Goal: Task Accomplishment & Management: Manage account settings

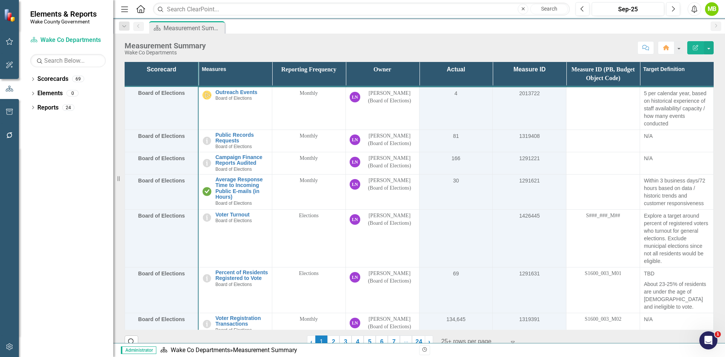
click at [244, 47] on div "Score: N/A Sep-25 Completed Comment Home Edit Report" at bounding box center [462, 47] width 504 height 13
click at [31, 77] on div "Dropdown" at bounding box center [32, 80] width 5 height 6
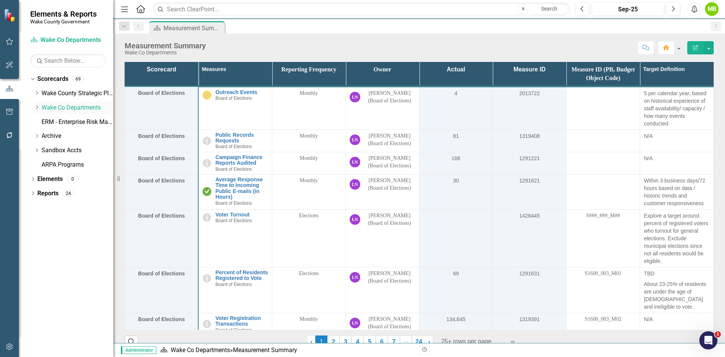
click at [37, 106] on icon at bounding box center [37, 107] width 2 height 4
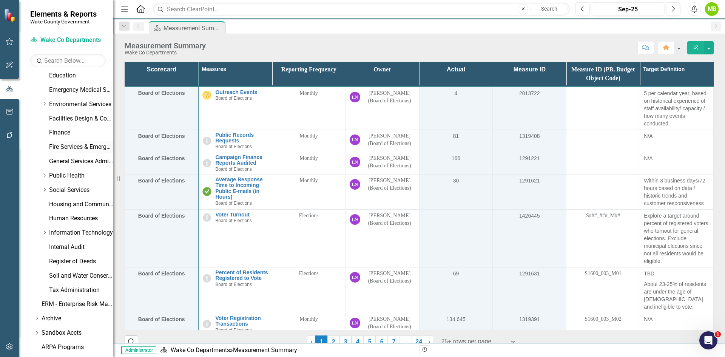
scroll to position [216, 0]
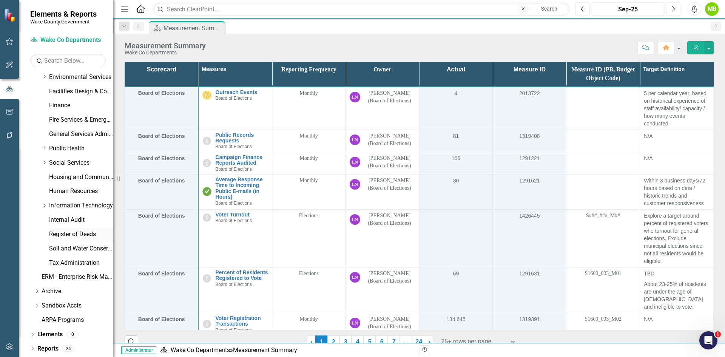
click at [79, 235] on link "Register of Deeds" at bounding box center [81, 234] width 64 height 9
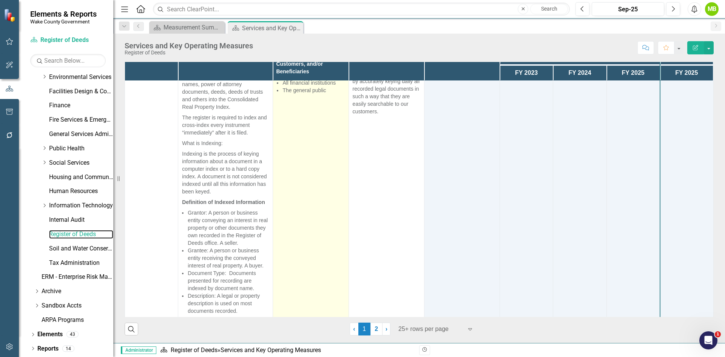
scroll to position [1965, 0]
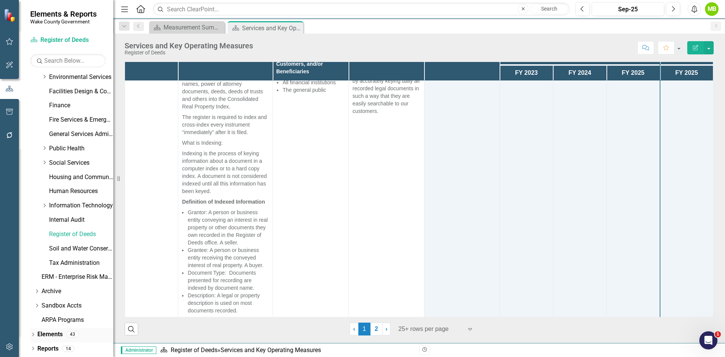
click at [31, 337] on icon "Dropdown" at bounding box center [32, 335] width 5 height 4
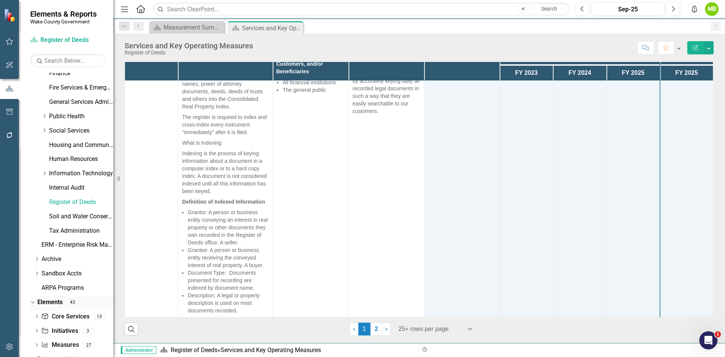
scroll to position [259, 0]
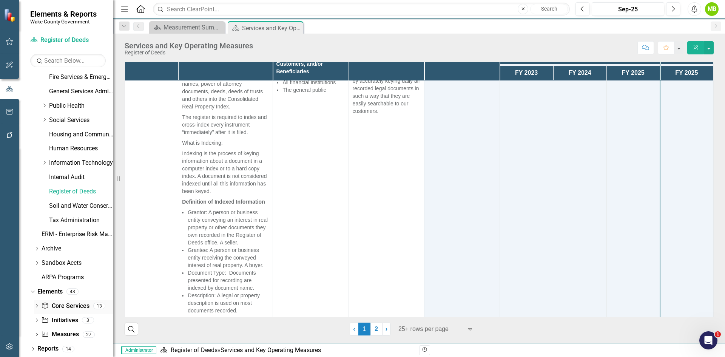
click at [57, 307] on link "Core Service Core Services" at bounding box center [65, 306] width 48 height 9
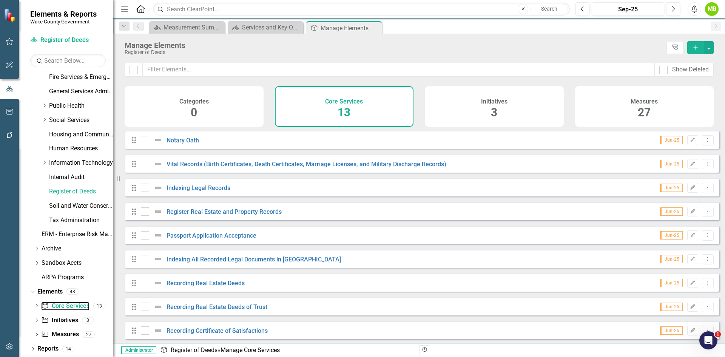
scroll to position [38, 0]
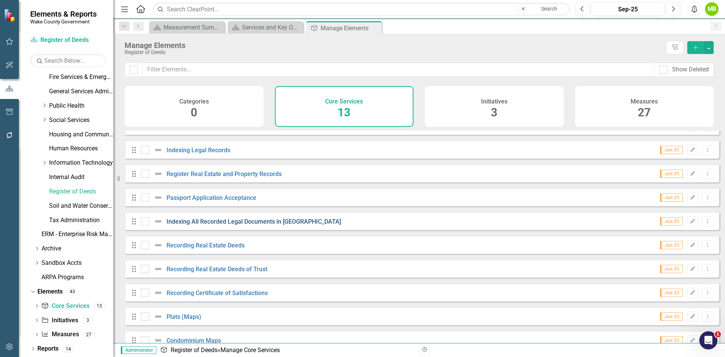
click at [241, 225] on link "Indexing All Recorded Legal Documents in [GEOGRAPHIC_DATA]" at bounding box center [254, 221] width 175 height 7
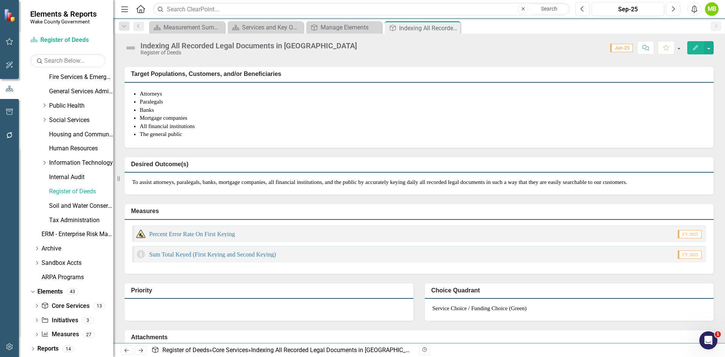
scroll to position [340, 0]
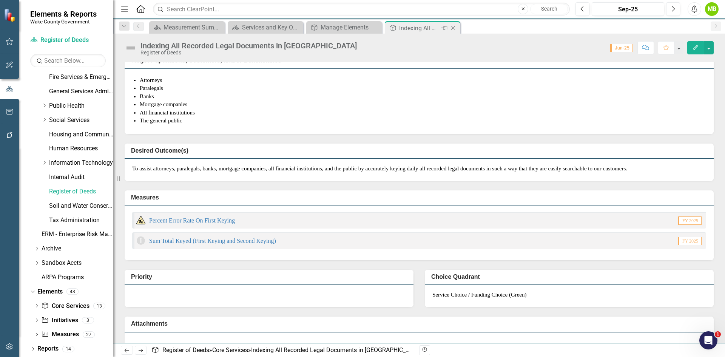
click at [451, 26] on icon "Close" at bounding box center [454, 28] width 8 height 6
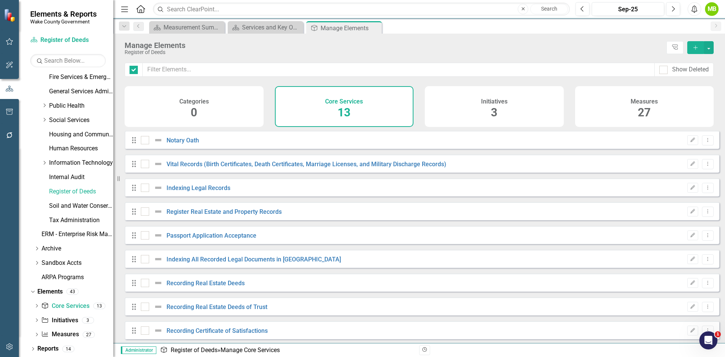
checkbox input "false"
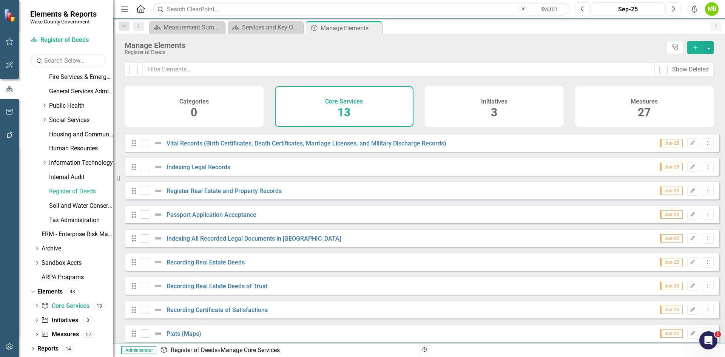
scroll to position [38, 0]
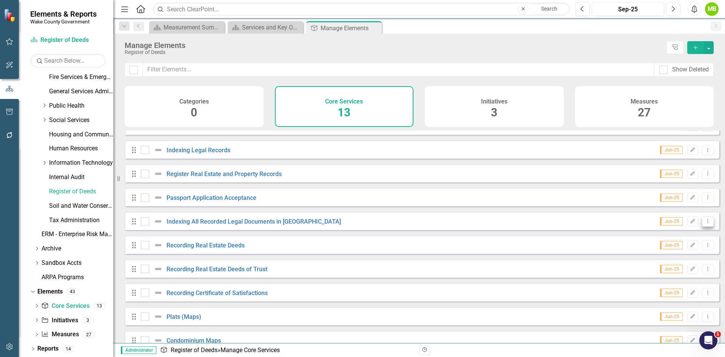
click at [705, 224] on icon "Dropdown Menu" at bounding box center [708, 221] width 6 height 5
click at [674, 280] on link "Trash Delete Core Service" at bounding box center [669, 282] width 78 height 14
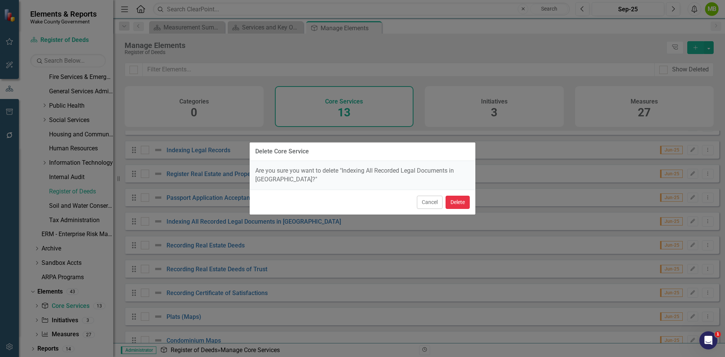
click at [464, 203] on button "Delete" at bounding box center [458, 202] width 24 height 13
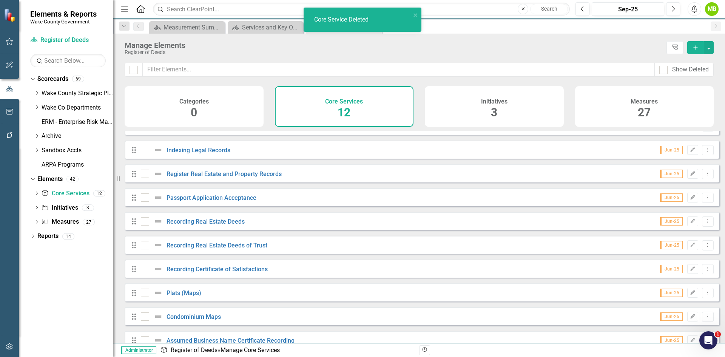
scroll to position [0, 0]
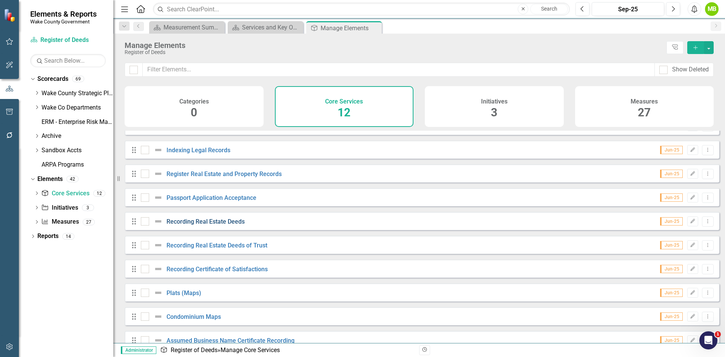
click at [212, 225] on link "Recording Real Estate Deeds" at bounding box center [206, 221] width 78 height 7
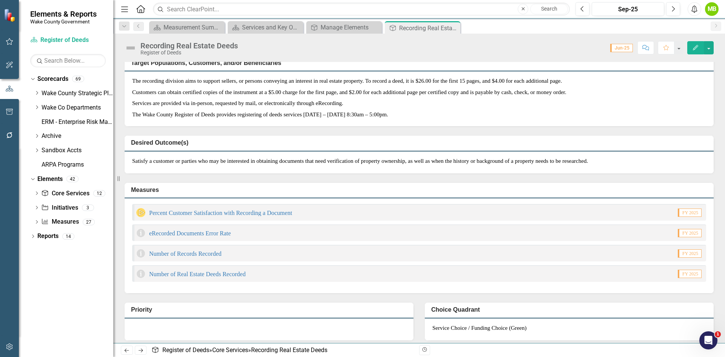
scroll to position [76, 0]
click at [344, 28] on div "Manage Elements" at bounding box center [346, 27] width 50 height 9
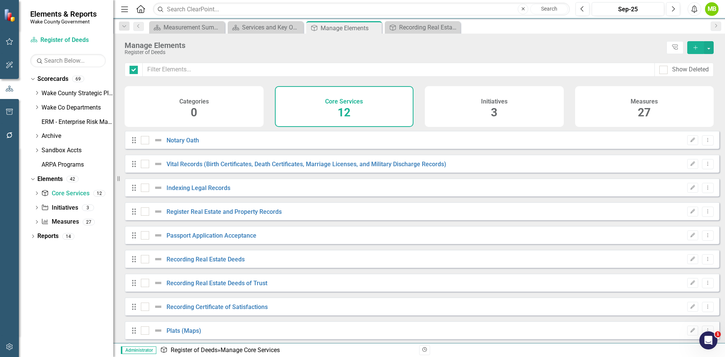
checkbox input "false"
click at [706, 264] on button "Dropdown Menu" at bounding box center [708, 259] width 12 height 10
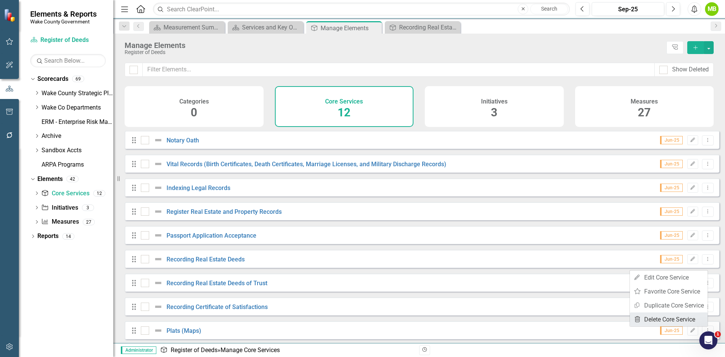
click at [665, 320] on link "Trash Delete Core Service" at bounding box center [669, 319] width 78 height 14
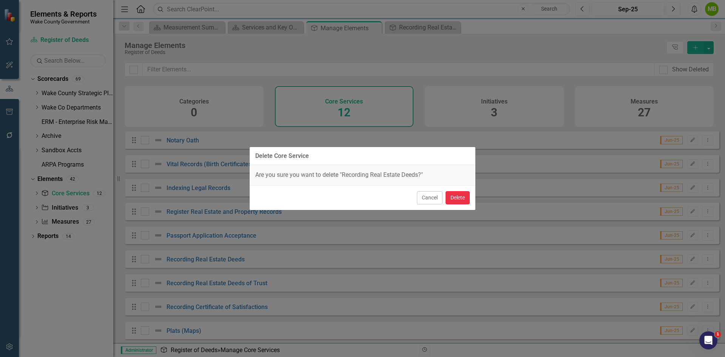
click at [466, 201] on button "Delete" at bounding box center [458, 197] width 24 height 13
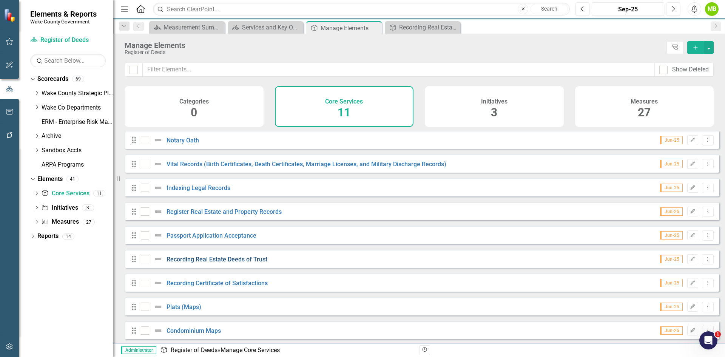
click at [248, 262] on link "Recording Real Estate Deeds of Trust" at bounding box center [217, 259] width 101 height 7
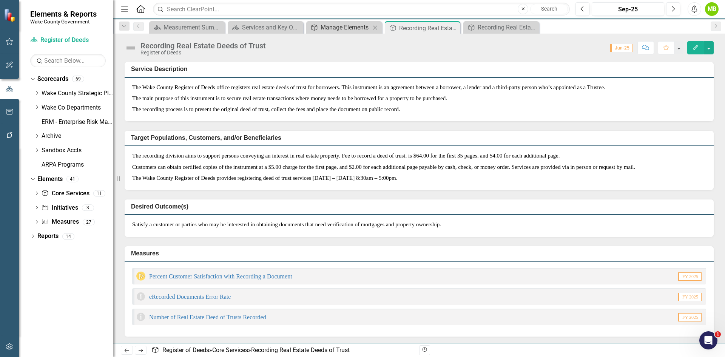
click at [350, 29] on div "Manage Elements" at bounding box center [346, 27] width 50 height 9
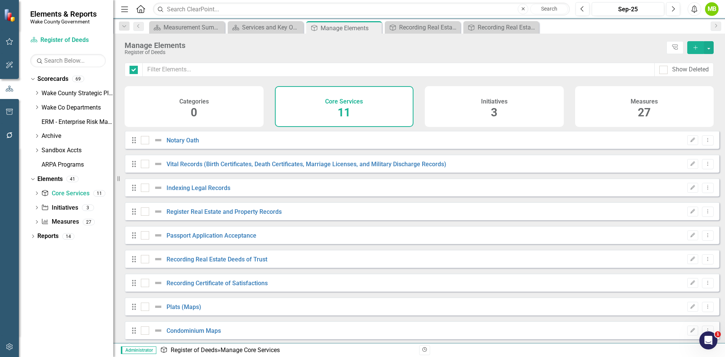
checkbox input "false"
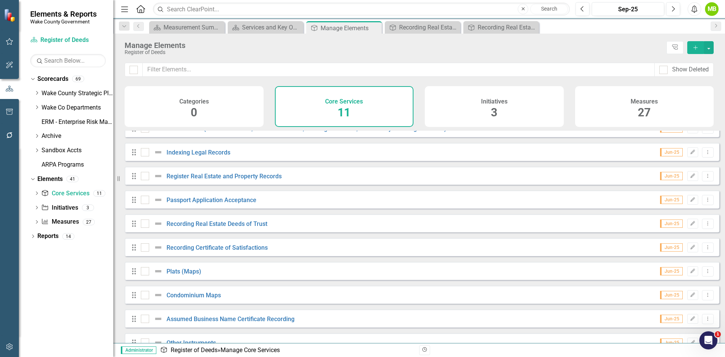
scroll to position [17, 0]
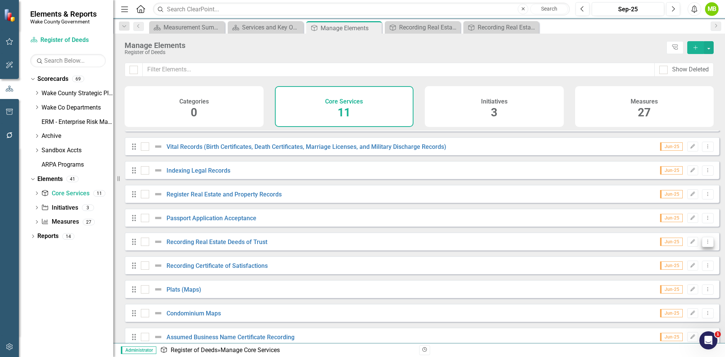
click at [703, 247] on button "Dropdown Menu" at bounding box center [708, 242] width 12 height 10
click at [676, 297] on link "Trash Delete Core Service" at bounding box center [669, 302] width 78 height 14
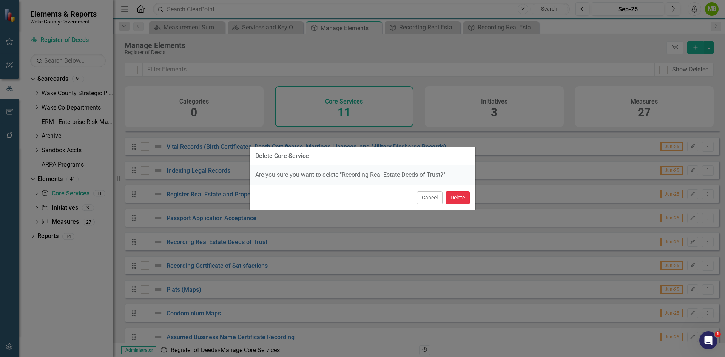
click at [465, 198] on button "Delete" at bounding box center [458, 197] width 24 height 13
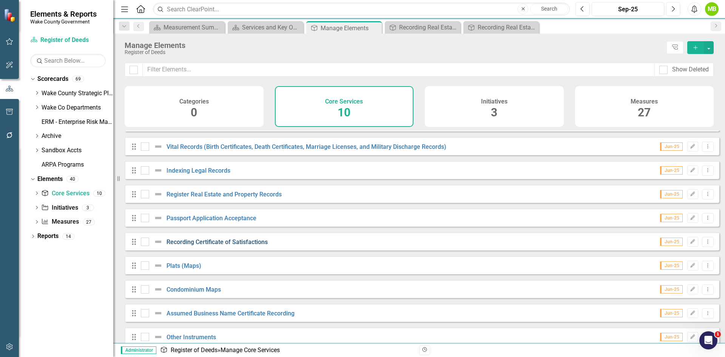
click at [239, 246] on link "Recording Certificate of Satisfactions" at bounding box center [217, 241] width 101 height 7
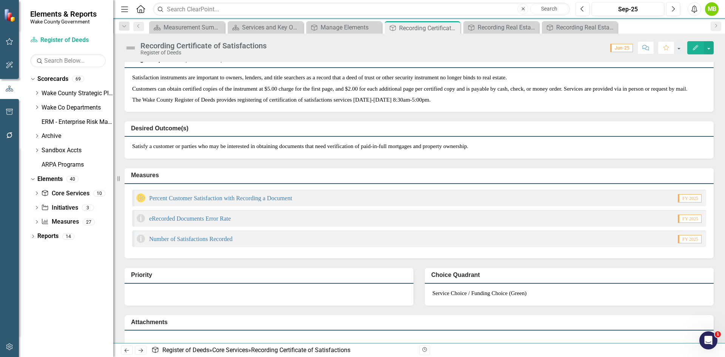
scroll to position [76, 0]
click at [346, 26] on div "Manage Elements" at bounding box center [346, 27] width 50 height 9
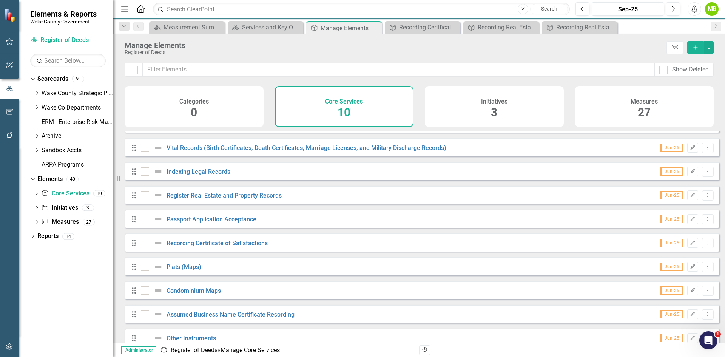
scroll to position [31, 0]
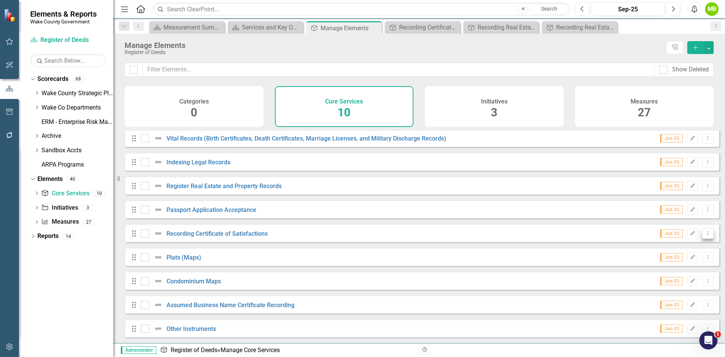
click at [705, 233] on icon "Dropdown Menu" at bounding box center [708, 233] width 6 height 5
click at [677, 288] on link "Trash Delete Core Service" at bounding box center [669, 288] width 78 height 14
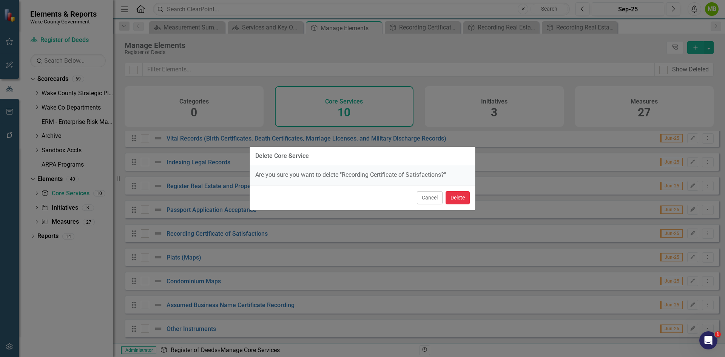
click at [467, 200] on button "Delete" at bounding box center [458, 197] width 24 height 13
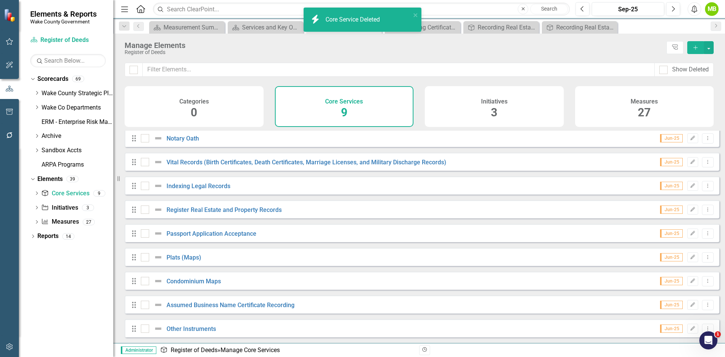
scroll to position [8, 0]
click at [432, 26] on div "Recording Certificate of Satisfactions" at bounding box center [424, 27] width 50 height 9
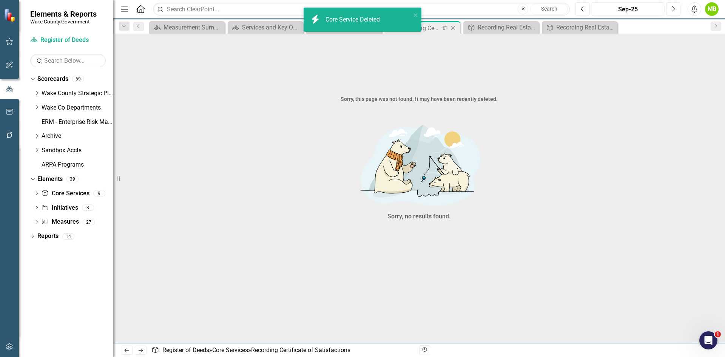
click at [455, 28] on icon "Close" at bounding box center [454, 28] width 8 height 6
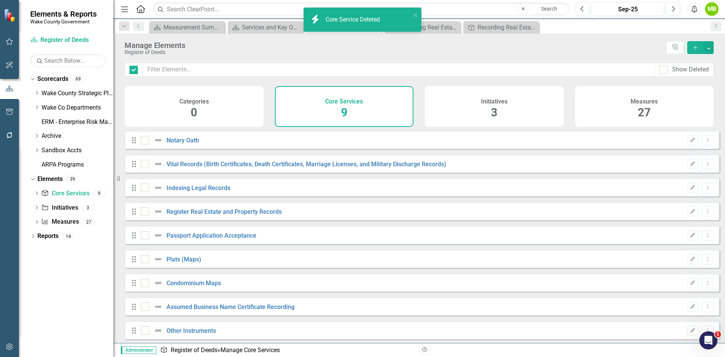
checkbox input "false"
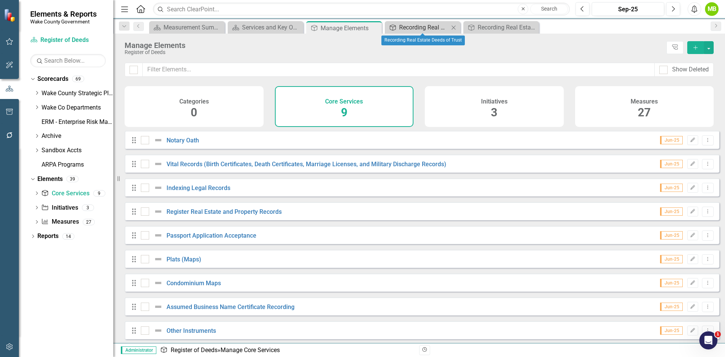
click at [429, 26] on div "Recording Real Estate Deeds of Trust" at bounding box center [424, 27] width 50 height 9
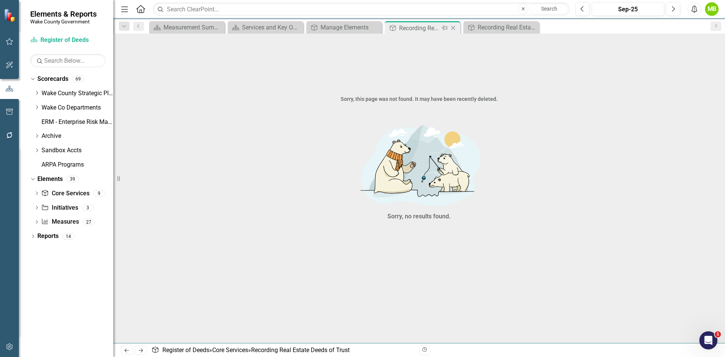
click at [453, 28] on icon "Close" at bounding box center [454, 28] width 8 height 6
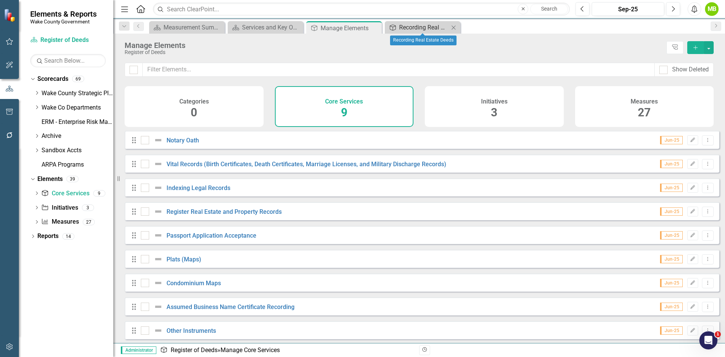
click at [425, 26] on div "Recording Real Estate Deeds" at bounding box center [424, 27] width 50 height 9
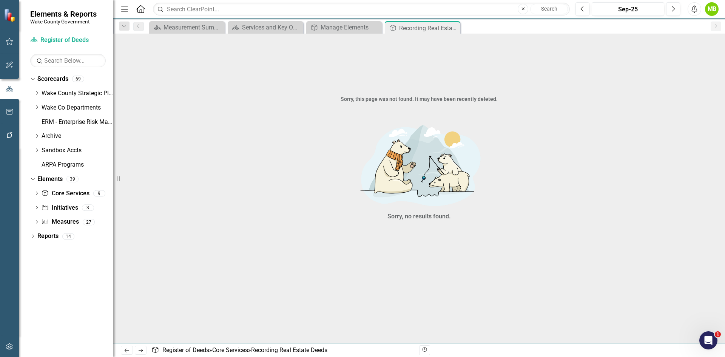
drag, startPoint x: 425, startPoint y: 26, endPoint x: 402, endPoint y: 28, distance: 23.5
click at [0, 0] on icon "Close" at bounding box center [0, 0] width 0 height 0
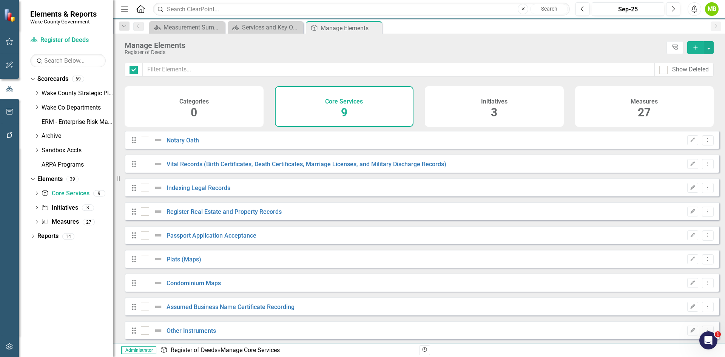
checkbox input "false"
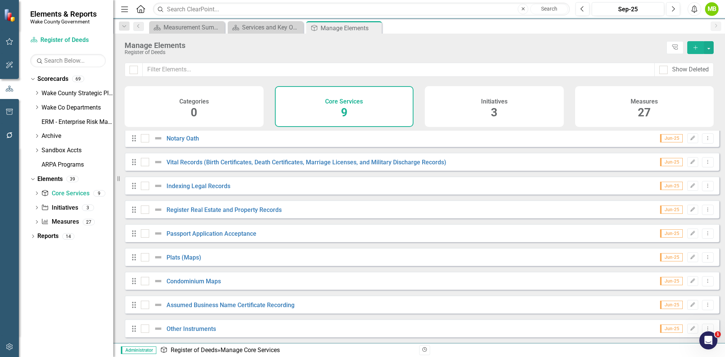
scroll to position [8, 0]
click at [185, 257] on link "Plats (Maps)" at bounding box center [184, 257] width 35 height 7
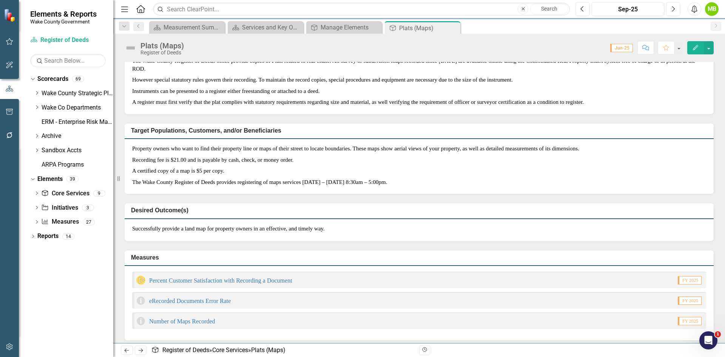
scroll to position [38, 0]
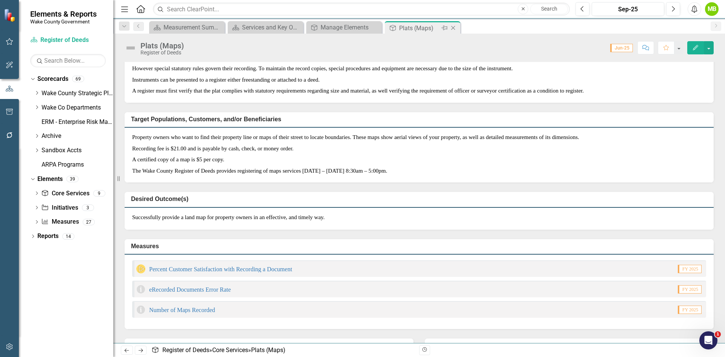
click at [453, 26] on icon "Close" at bounding box center [454, 28] width 8 height 6
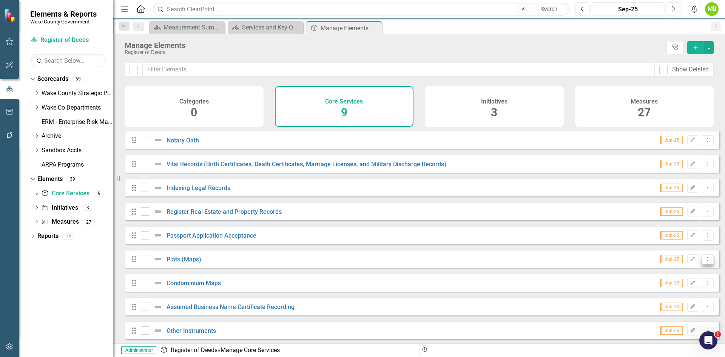
click at [706, 264] on button "Dropdown Menu" at bounding box center [708, 259] width 12 height 10
click at [667, 319] on link "Trash Delete Core Service" at bounding box center [669, 319] width 78 height 14
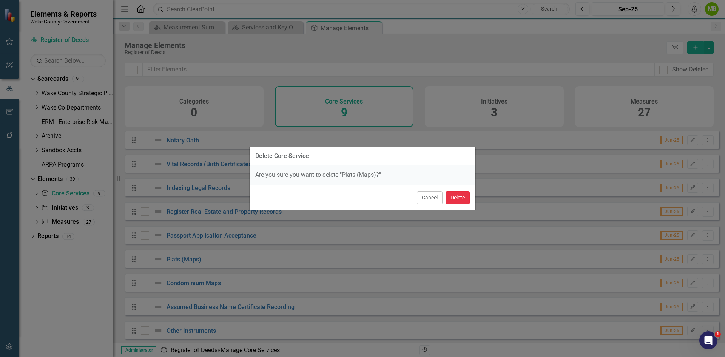
click at [454, 198] on button "Delete" at bounding box center [458, 197] width 24 height 13
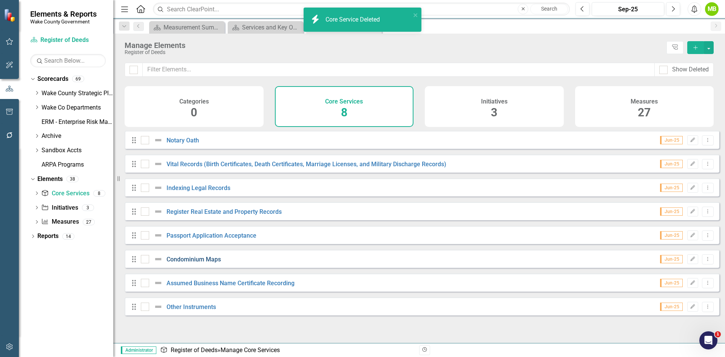
click at [209, 263] on link "Condominium Maps" at bounding box center [194, 259] width 54 height 7
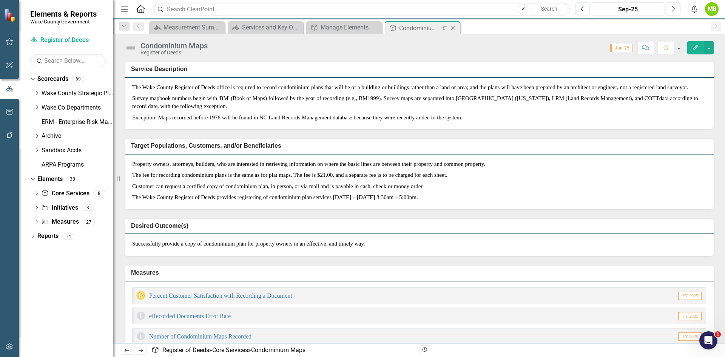
click at [453, 27] on icon "Close" at bounding box center [454, 28] width 8 height 6
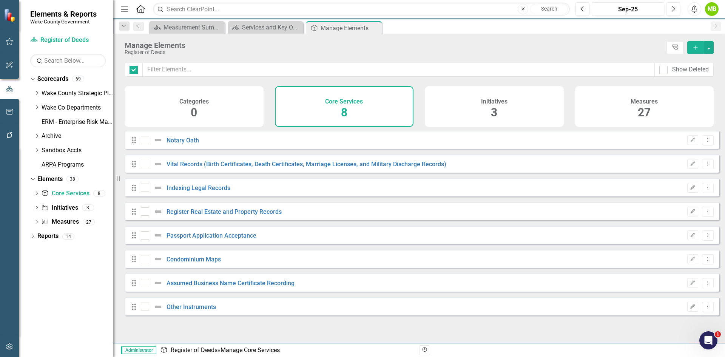
checkbox input "false"
click at [705, 261] on icon "Dropdown Menu" at bounding box center [708, 259] width 6 height 5
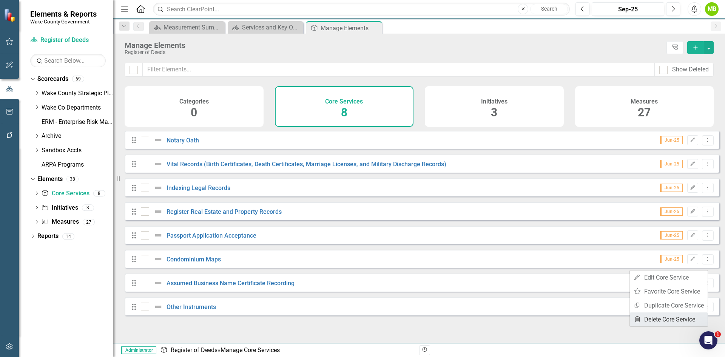
click at [666, 317] on link "Trash Delete Core Service" at bounding box center [669, 319] width 78 height 14
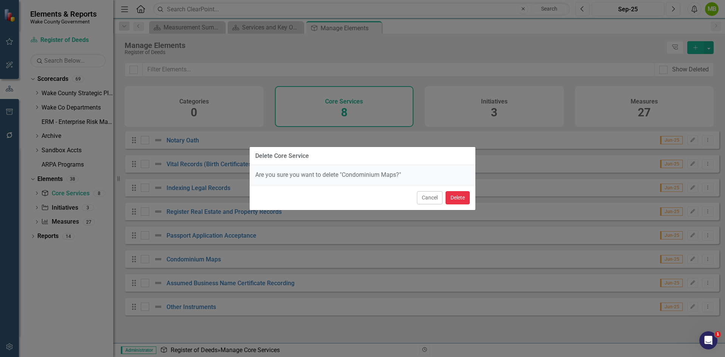
click at [466, 200] on button "Delete" at bounding box center [458, 197] width 24 height 13
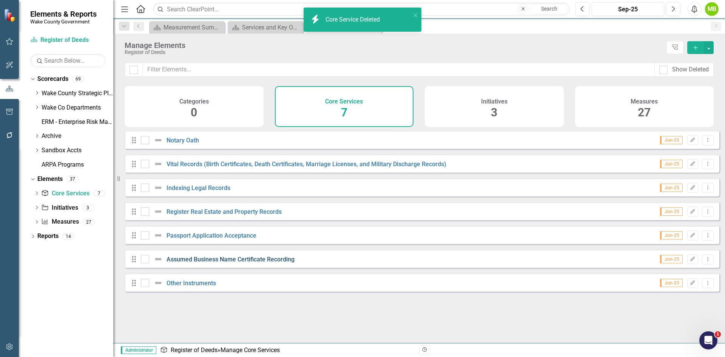
click at [266, 263] on link "Assumed Business Name Certificate Recording" at bounding box center [231, 259] width 128 height 7
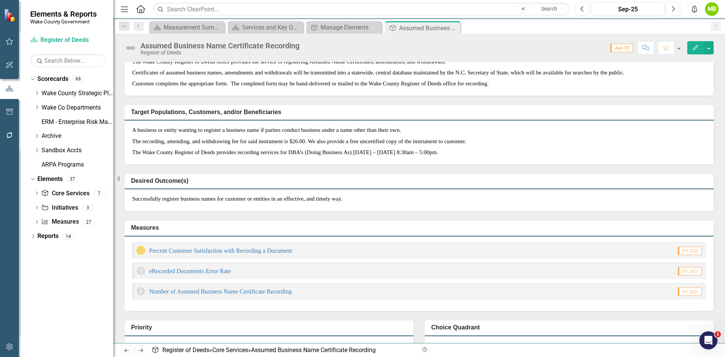
scroll to position [38, 0]
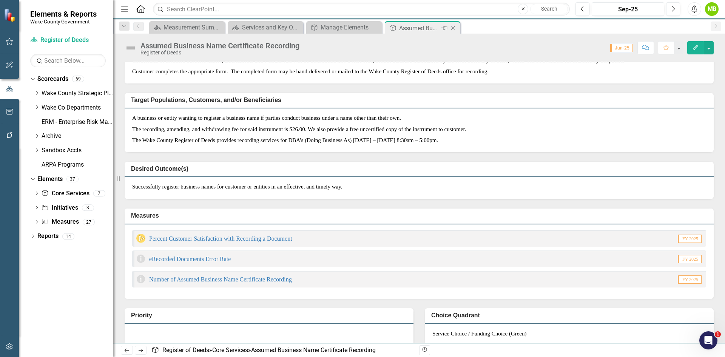
click at [454, 28] on icon "Close" at bounding box center [454, 28] width 8 height 6
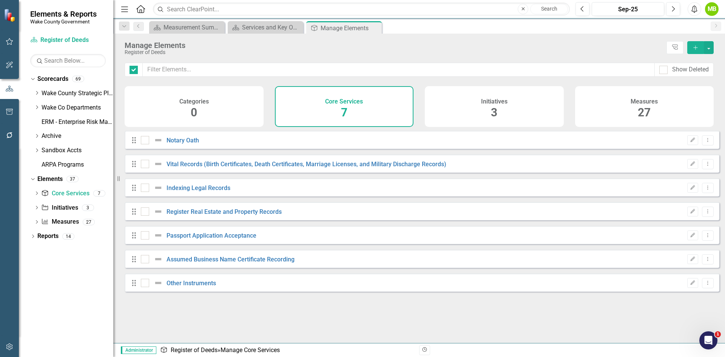
checkbox input "false"
click at [702, 264] on button "Dropdown Menu" at bounding box center [708, 259] width 12 height 10
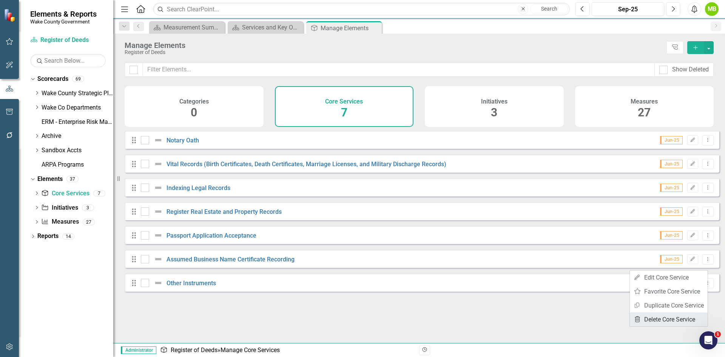
click at [659, 317] on link "Trash Delete Core Service" at bounding box center [669, 319] width 78 height 14
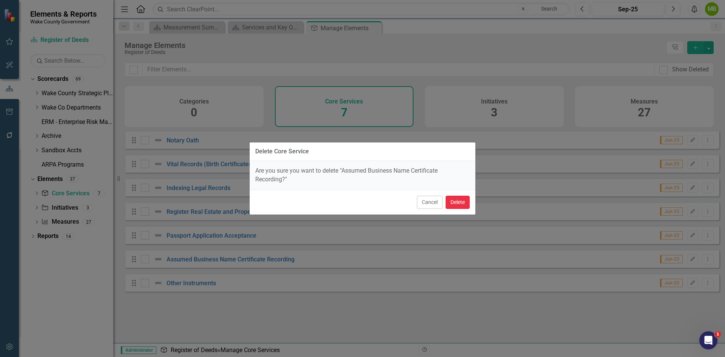
click at [458, 204] on button "Delete" at bounding box center [458, 202] width 24 height 13
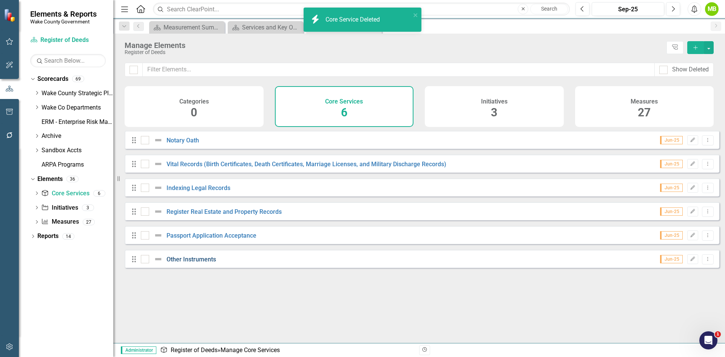
click at [203, 263] on link "Other Instruments" at bounding box center [191, 259] width 49 height 7
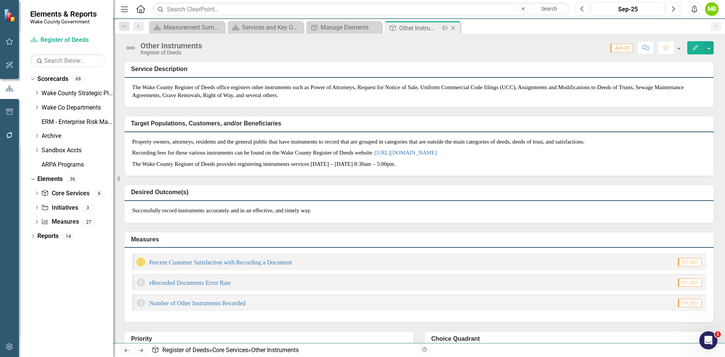
click at [453, 28] on icon "Close" at bounding box center [454, 28] width 8 height 6
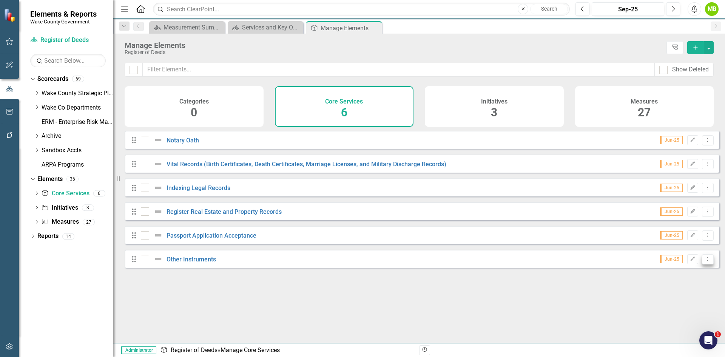
click at [707, 264] on button "Dropdown Menu" at bounding box center [708, 259] width 12 height 10
click at [662, 316] on link "Trash Delete Core Service" at bounding box center [669, 319] width 78 height 14
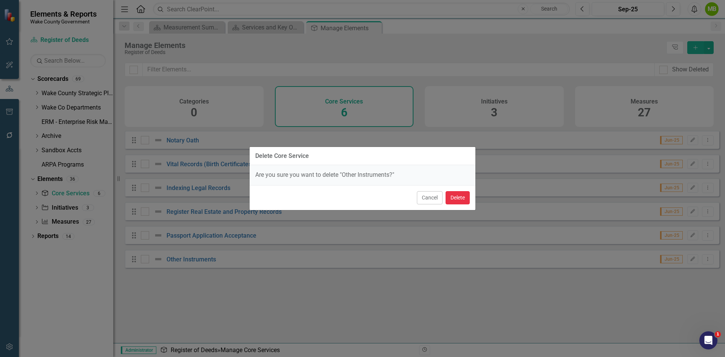
click at [466, 198] on button "Delete" at bounding box center [458, 197] width 24 height 13
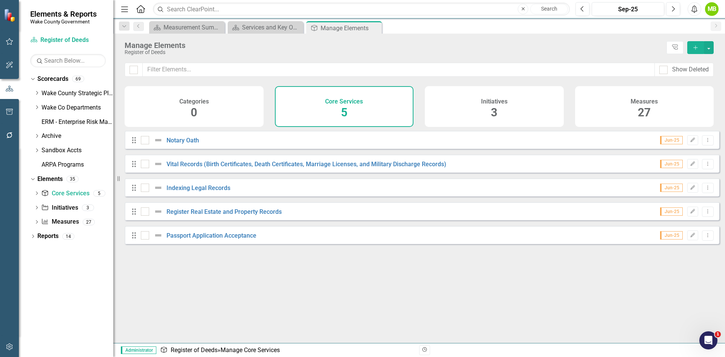
click at [603, 113] on div "Measures 27" at bounding box center [644, 106] width 139 height 41
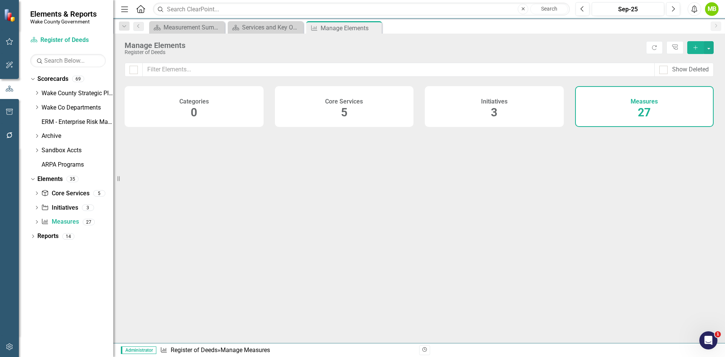
checkbox input "false"
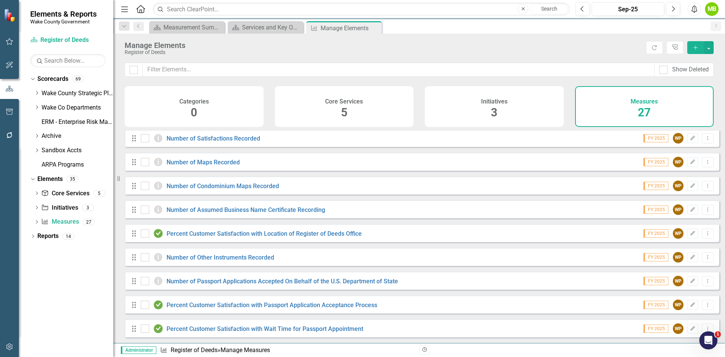
scroll to position [436, 0]
click at [708, 257] on icon at bounding box center [708, 257] width 1 height 4
click at [675, 309] on link "Trash Delete Measure" at bounding box center [674, 312] width 68 height 14
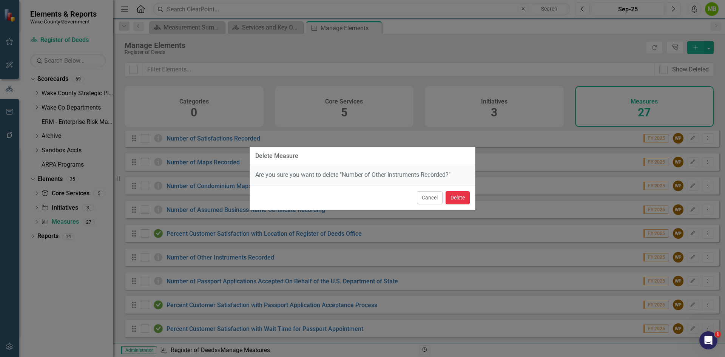
click at [459, 200] on button "Delete" at bounding box center [458, 197] width 24 height 13
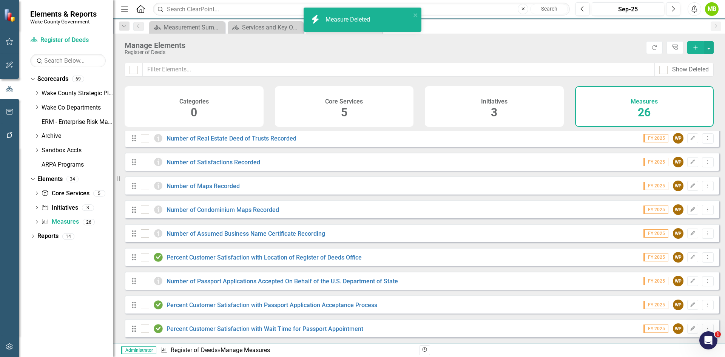
scroll to position [412, 0]
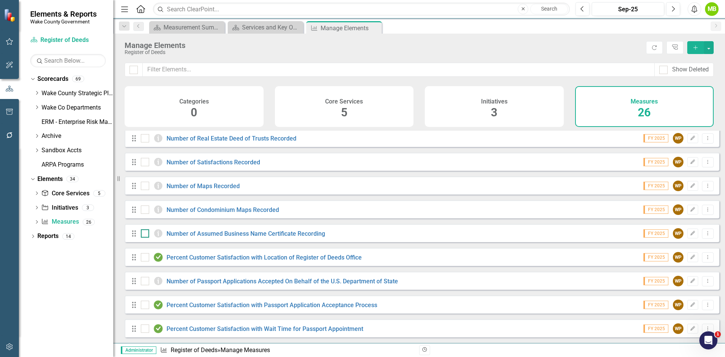
click at [145, 233] on input "checkbox" at bounding box center [143, 231] width 5 height 5
checkbox input "true"
click at [144, 213] on div at bounding box center [145, 210] width 8 height 8
click at [144, 210] on input "checkbox" at bounding box center [143, 208] width 5 height 5
checkbox input "true"
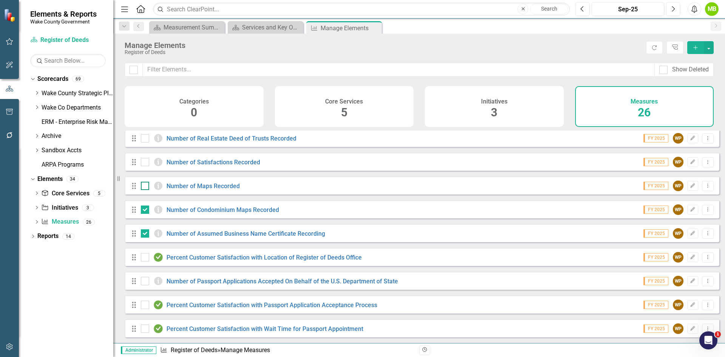
click at [143, 187] on div at bounding box center [145, 186] width 8 height 8
click at [143, 187] on input "checkbox" at bounding box center [143, 184] width 5 height 5
checkbox input "true"
click at [142, 159] on input "checkbox" at bounding box center [143, 160] width 5 height 5
checkbox input "true"
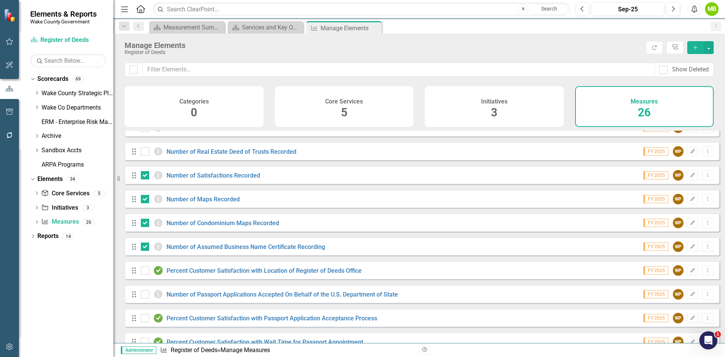
scroll to position [374, 0]
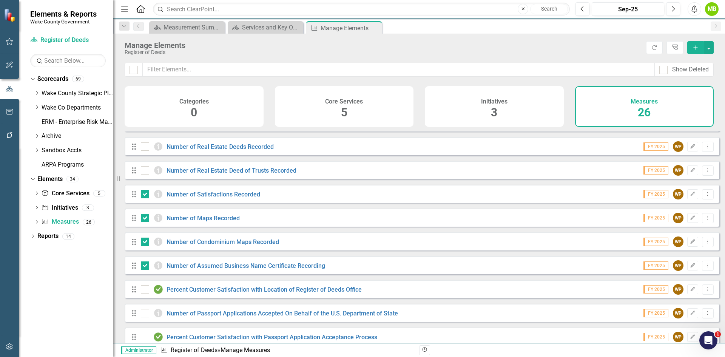
click at [140, 172] on div "Drag Number of Real Estate Deed of Trusts Recorded" at bounding box center [216, 170] width 171 height 9
click at [144, 171] on input "checkbox" at bounding box center [143, 168] width 5 height 5
checkbox input "true"
click at [145, 151] on div at bounding box center [145, 146] width 8 height 8
click at [145, 147] on input "checkbox" at bounding box center [143, 144] width 5 height 5
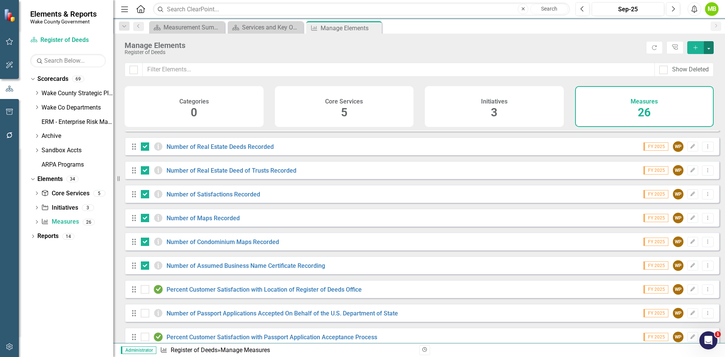
click at [710, 47] on button "button" at bounding box center [709, 47] width 10 height 13
click at [687, 97] on link "Trash Delete Multiple" at bounding box center [684, 103] width 60 height 14
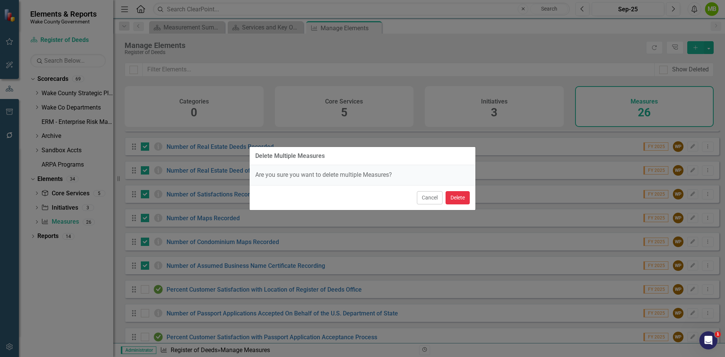
click at [456, 198] on button "Delete" at bounding box center [458, 197] width 24 height 13
checkbox input "false"
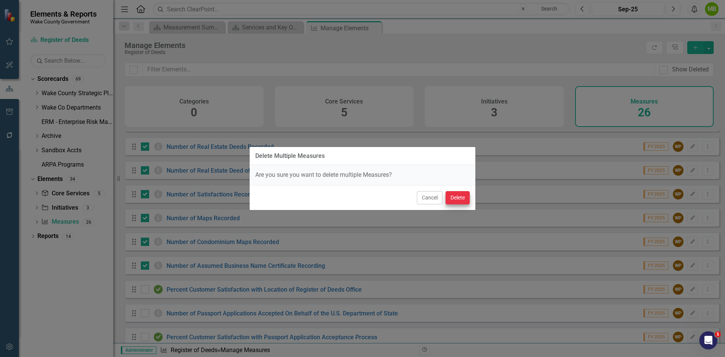
checkbox input "false"
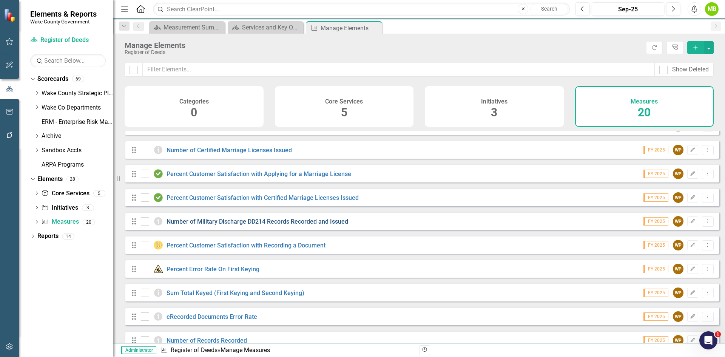
scroll to position [189, 0]
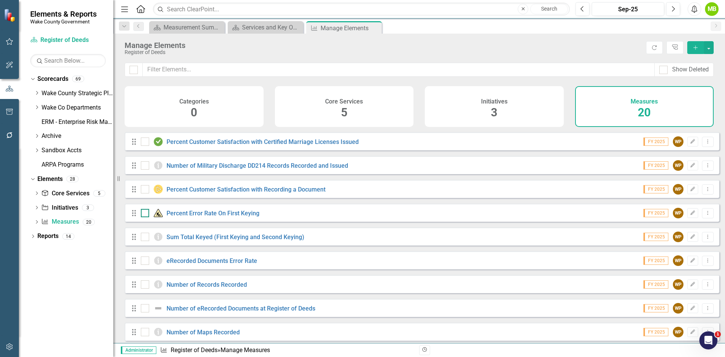
click at [143, 214] on input "checkbox" at bounding box center [143, 211] width 5 height 5
checkbox input "true"
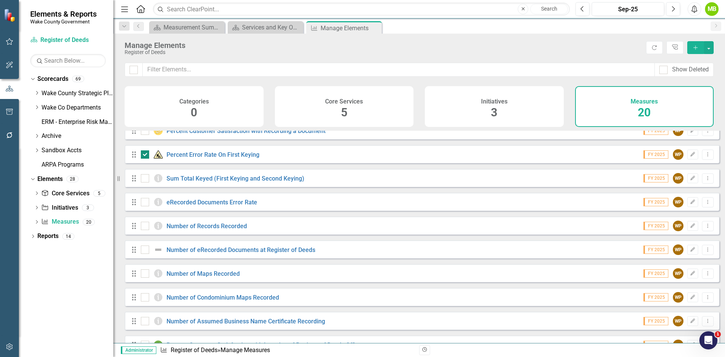
scroll to position [264, 0]
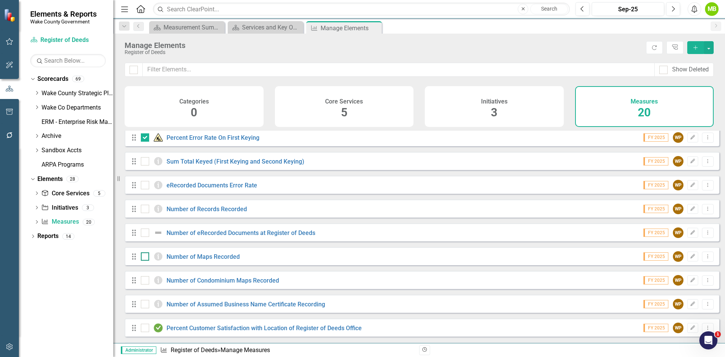
click at [145, 261] on div at bounding box center [145, 256] width 8 height 8
click at [145, 257] on input "checkbox" at bounding box center [143, 254] width 5 height 5
checkbox input "true"
click at [143, 281] on input "checkbox" at bounding box center [143, 278] width 5 height 5
checkbox input "true"
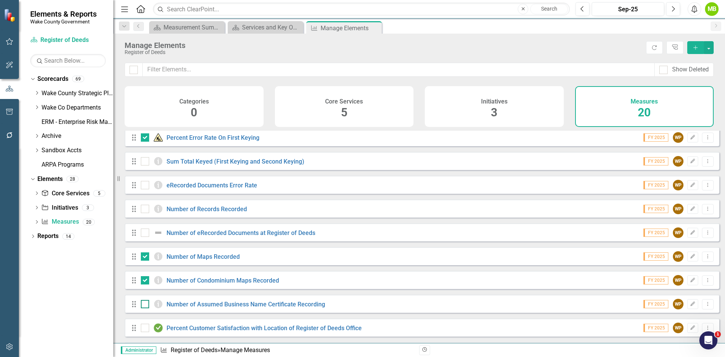
click at [143, 305] on input "checkbox" at bounding box center [143, 302] width 5 height 5
checkbox input "true"
click at [710, 51] on button "button" at bounding box center [709, 47] width 10 height 13
click at [682, 104] on link "Trash Delete Multiple" at bounding box center [684, 103] width 60 height 14
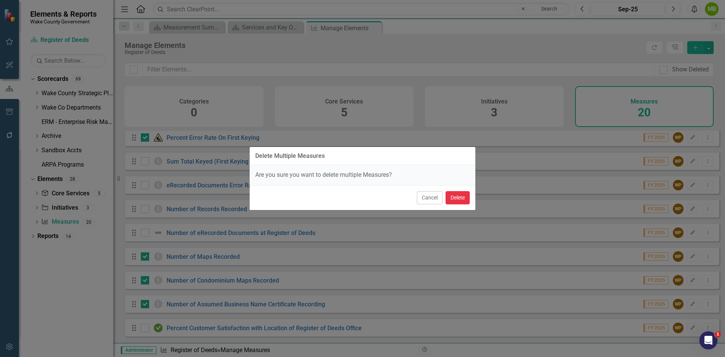
click at [461, 199] on button "Delete" at bounding box center [458, 197] width 24 height 13
checkbox input "false"
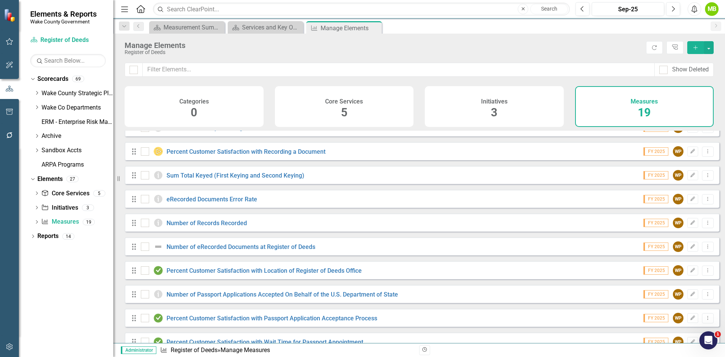
scroll to position [246, 0]
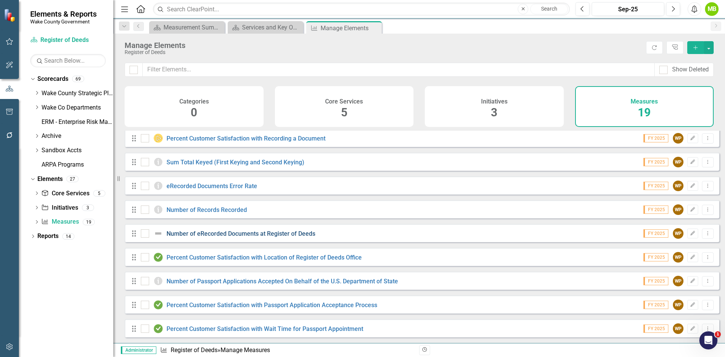
click at [240, 235] on link "Number of eRecorded Documents at Register of Deeds" at bounding box center [241, 233] width 149 height 7
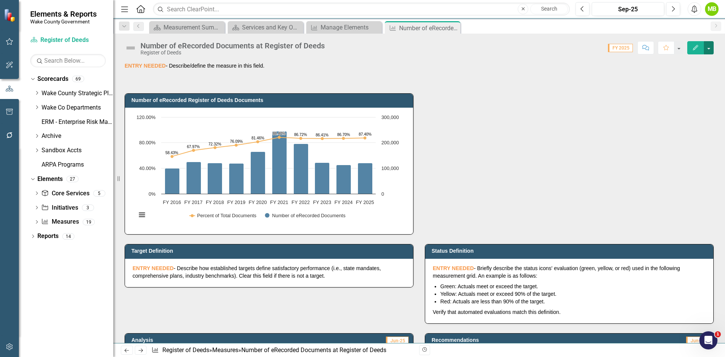
click at [708, 48] on button "button" at bounding box center [709, 47] width 10 height 13
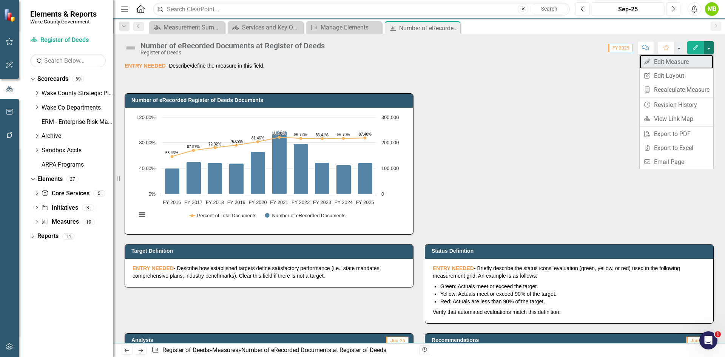
click at [682, 65] on link "Edit Edit Measure" at bounding box center [677, 62] width 74 height 14
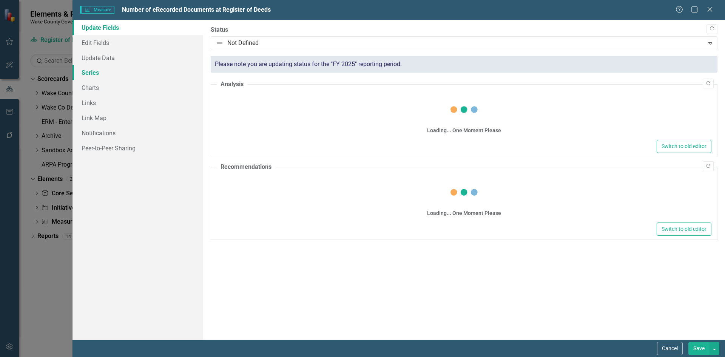
click at [110, 70] on link "Series" at bounding box center [138, 72] width 131 height 15
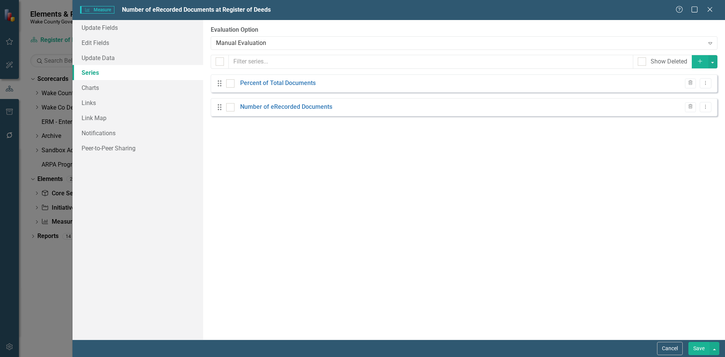
click at [704, 63] on button "Add" at bounding box center [700, 61] width 17 height 13
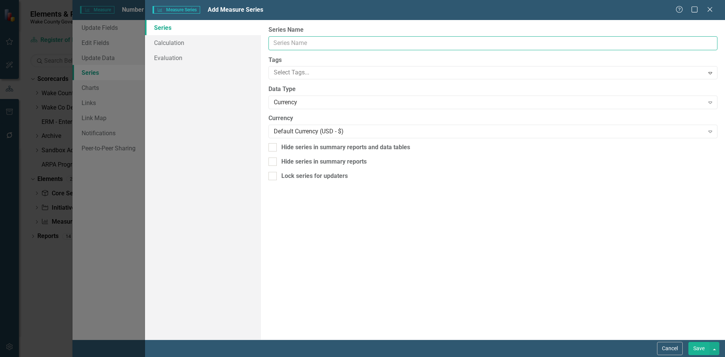
click at [380, 43] on input "Series Name" at bounding box center [493, 43] width 449 height 14
type input "Actual"
click at [275, 146] on div at bounding box center [273, 147] width 8 height 8
click at [274, 146] on input "Hide series in summary reports and data tables" at bounding box center [271, 145] width 5 height 5
checkbox input "true"
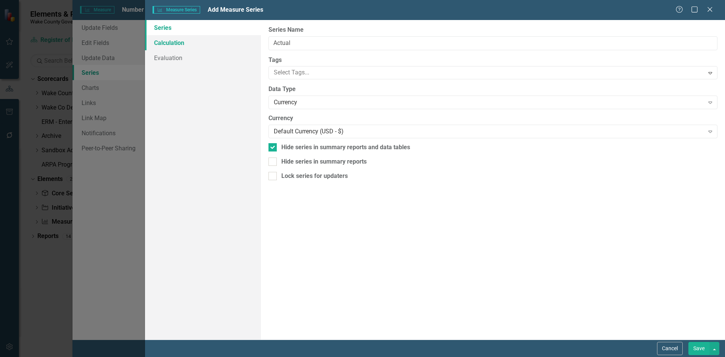
click at [184, 47] on link "Calculation" at bounding box center [203, 42] width 116 height 15
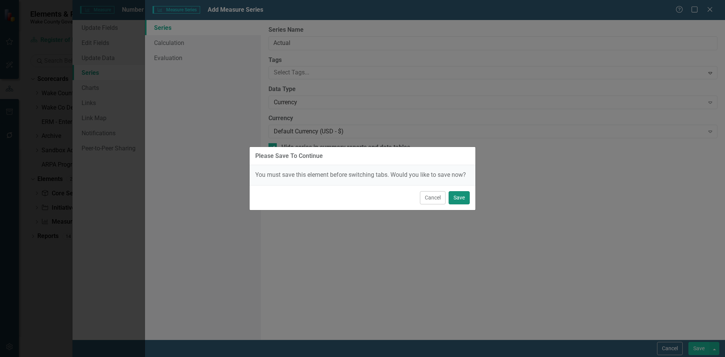
click at [458, 198] on button "Save" at bounding box center [459, 197] width 21 height 13
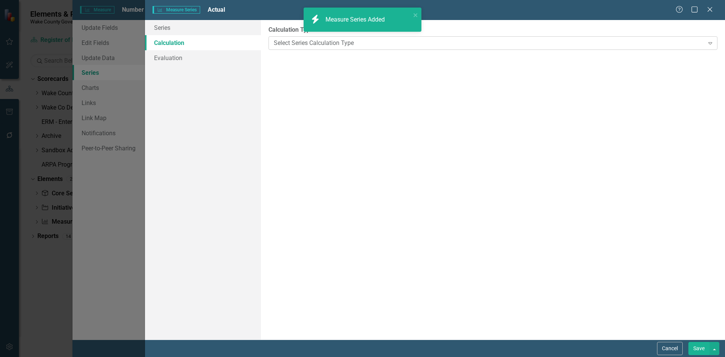
click at [304, 47] on div "Select Series Calculation Type" at bounding box center [489, 43] width 430 height 9
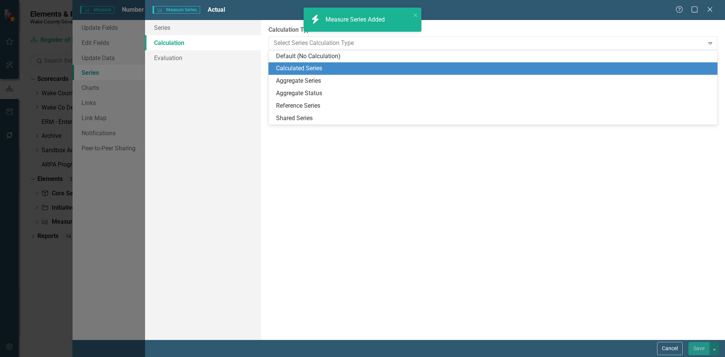
click at [296, 68] on div "Calculated Series" at bounding box center [494, 68] width 437 height 9
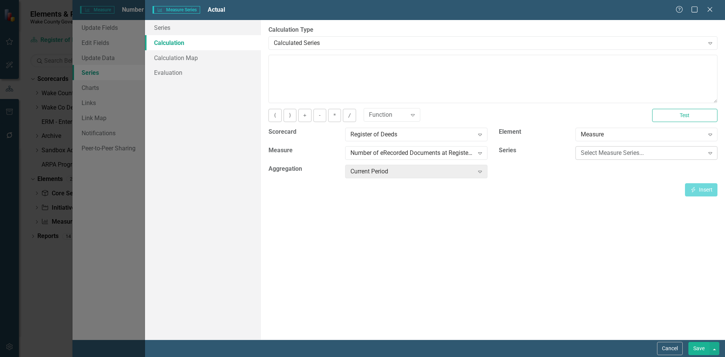
click at [613, 156] on div "Select Measure Series..." at bounding box center [643, 153] width 124 height 9
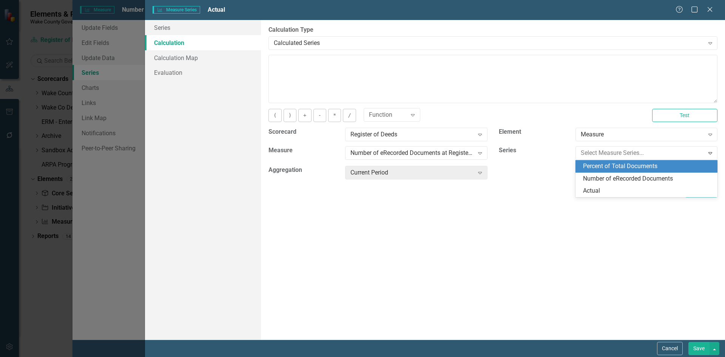
click at [616, 168] on div "Percent of Total Documents" at bounding box center [648, 166] width 130 height 9
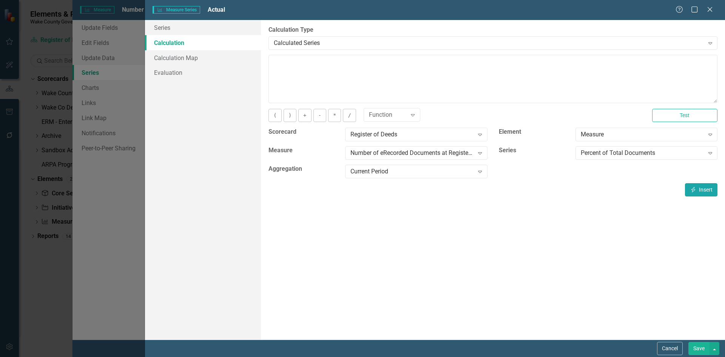
click at [701, 189] on button "Insert Insert" at bounding box center [701, 189] width 32 height 13
type textarea "[m939961][Percent of Total Documents][CurrentPeriod]"
click at [182, 70] on link "Evaluation" at bounding box center [203, 72] width 116 height 15
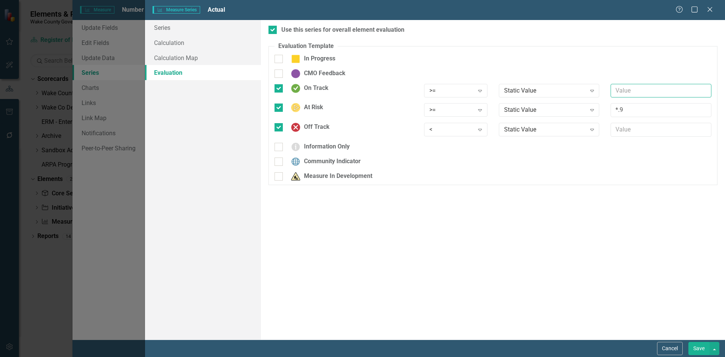
click at [620, 91] on input "text" at bounding box center [661, 91] width 101 height 14
click at [590, 93] on icon "Expand" at bounding box center [593, 91] width 8 height 6
click at [639, 94] on input "text" at bounding box center [661, 91] width 101 height 14
click at [577, 91] on div "Static Value" at bounding box center [545, 90] width 82 height 9
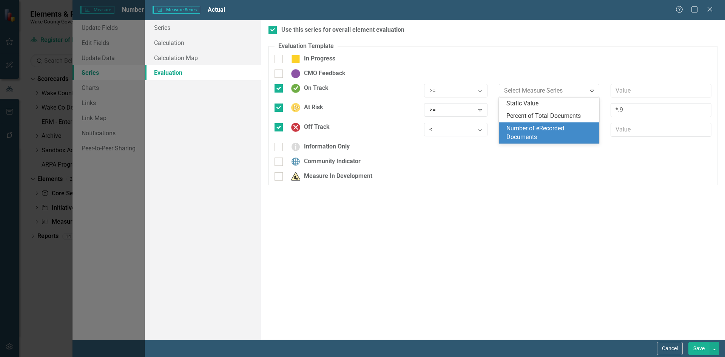
click at [520, 198] on div "Use this series for overall element evaluation Evaluation Template You can defi…" at bounding box center [493, 180] width 464 height 320
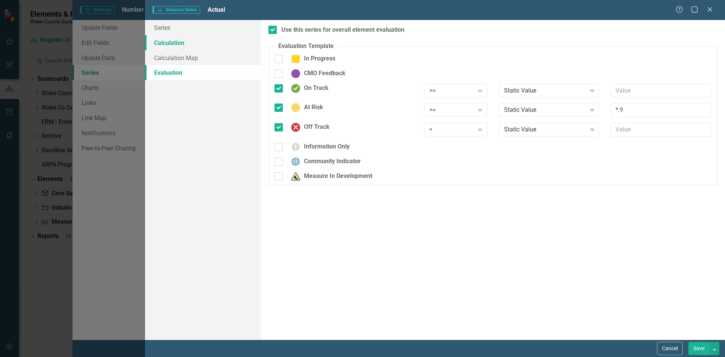
click at [165, 40] on link "Calculation" at bounding box center [203, 42] width 116 height 15
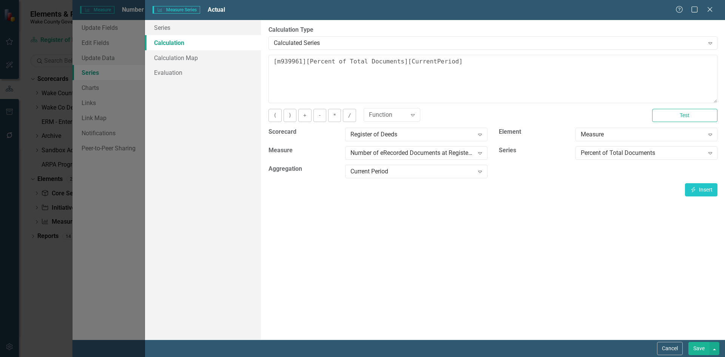
click at [700, 344] on button "Save" at bounding box center [699, 348] width 21 height 13
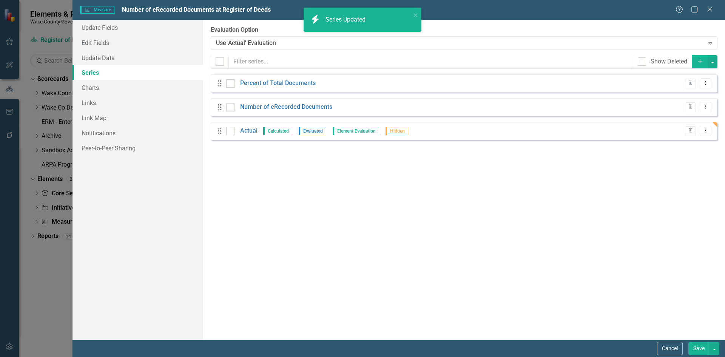
click at [697, 351] on button "Save" at bounding box center [699, 348] width 21 height 13
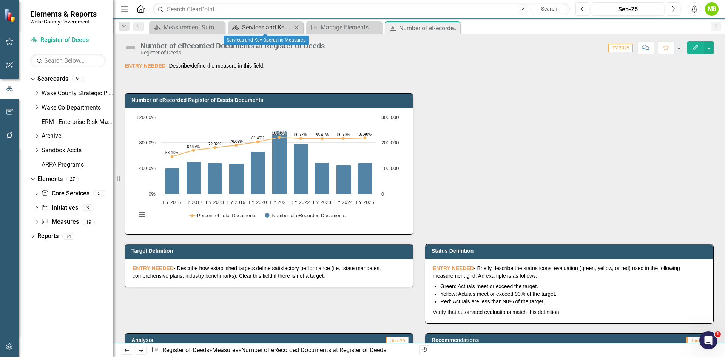
click at [260, 25] on div "Services and Key Operating Measures" at bounding box center [267, 27] width 50 height 9
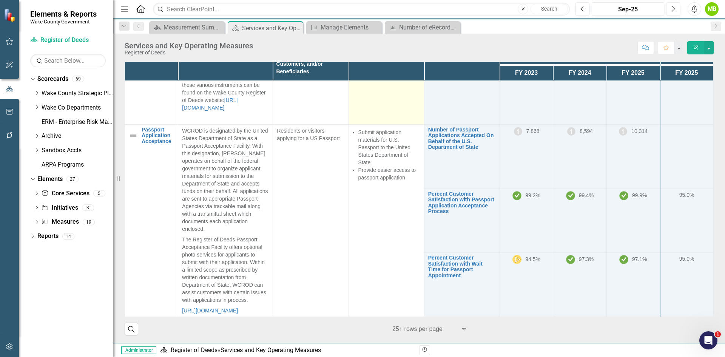
scroll to position [1473, 0]
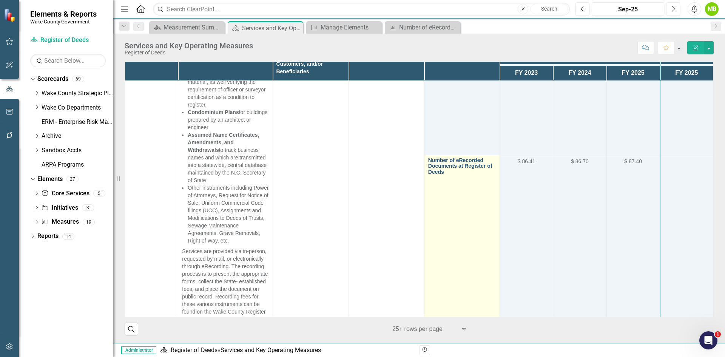
click at [460, 175] on link "Number of eRecorded Documents at Register of Deeds" at bounding box center [462, 166] width 68 height 17
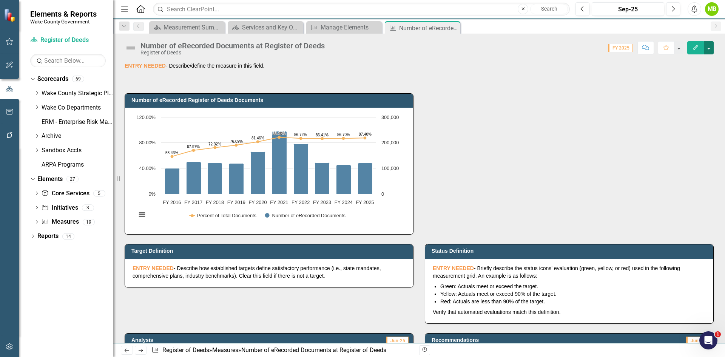
click at [710, 51] on button "button" at bounding box center [709, 47] width 10 height 13
click at [691, 63] on link "Edit Edit Measure" at bounding box center [677, 62] width 74 height 14
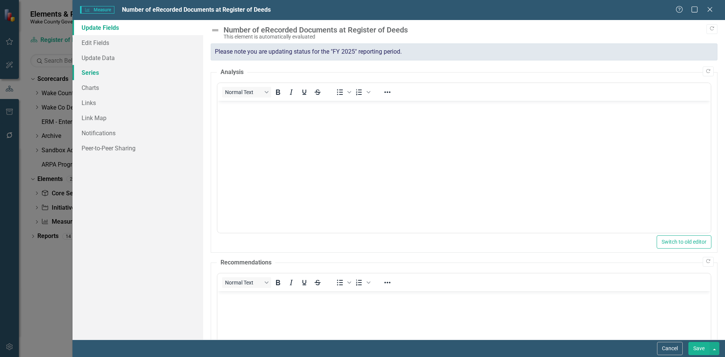
click at [104, 68] on link "Series" at bounding box center [138, 72] width 131 height 15
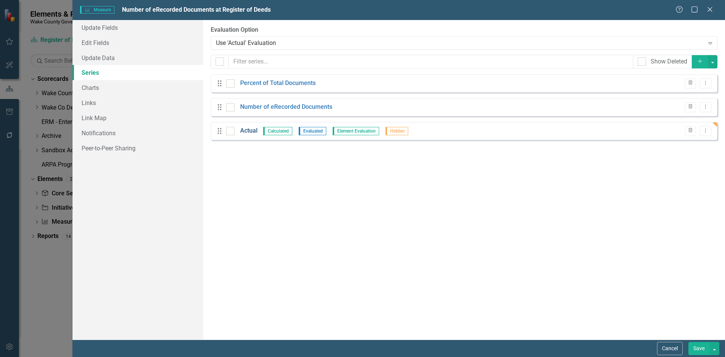
click at [249, 129] on link "Actual" at bounding box center [248, 131] width 17 height 9
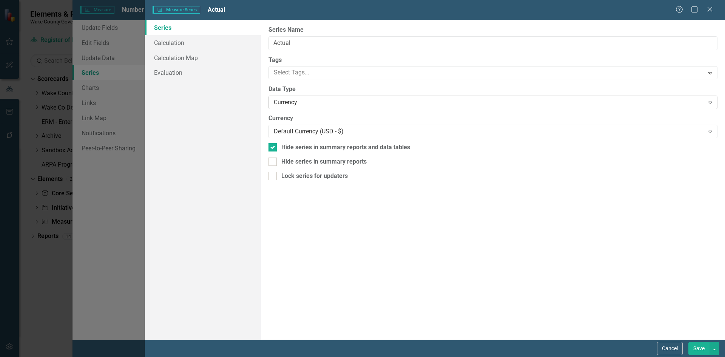
click at [302, 102] on div "Currency" at bounding box center [489, 102] width 430 height 9
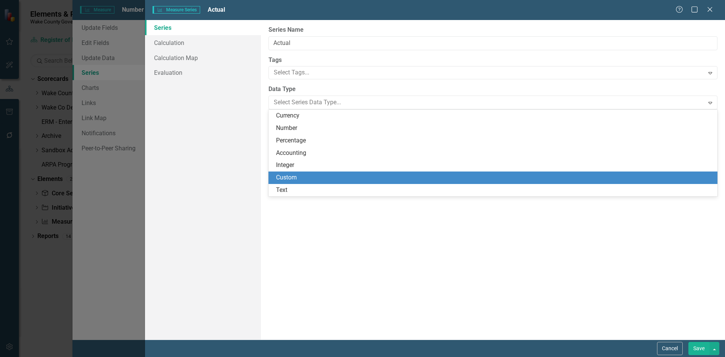
click at [302, 174] on div "Custom" at bounding box center [494, 177] width 437 height 9
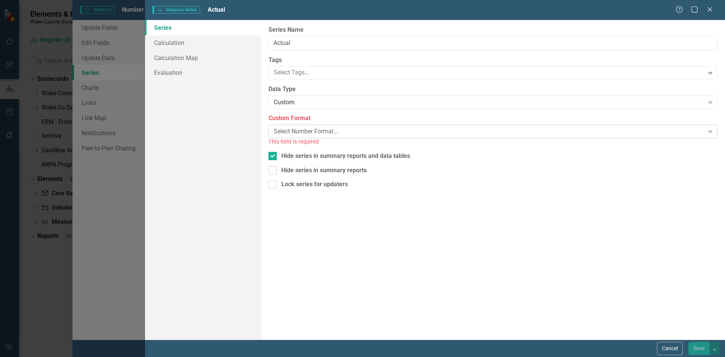
click at [311, 135] on div "Select Number Format..." at bounding box center [489, 131] width 430 height 9
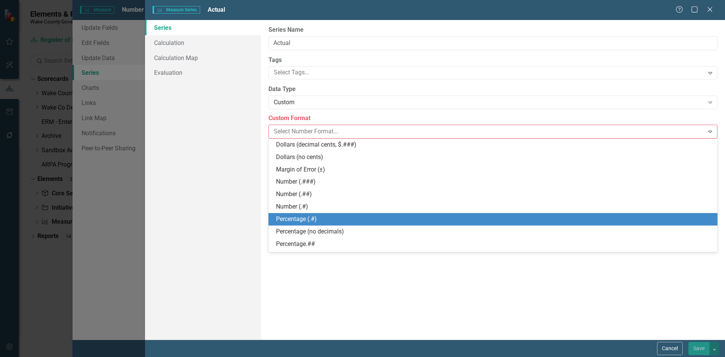
click at [311, 218] on div "Percentage (.#)" at bounding box center [494, 219] width 437 height 9
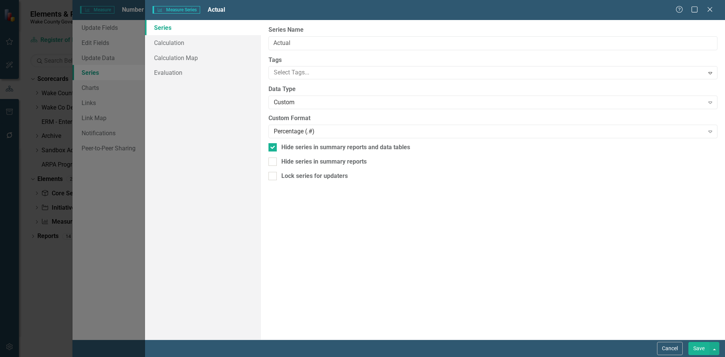
click at [697, 343] on button "Save" at bounding box center [699, 348] width 21 height 13
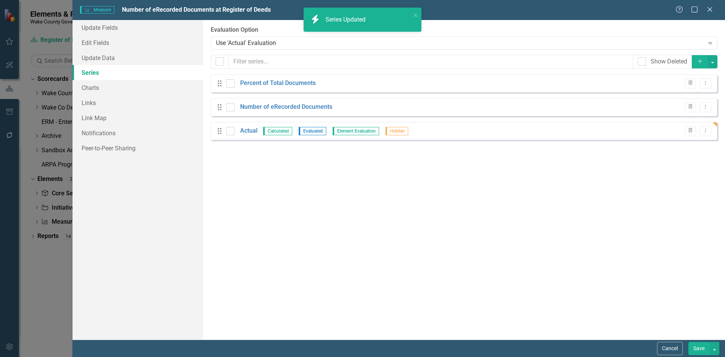
click at [693, 348] on button "Save" at bounding box center [699, 348] width 21 height 13
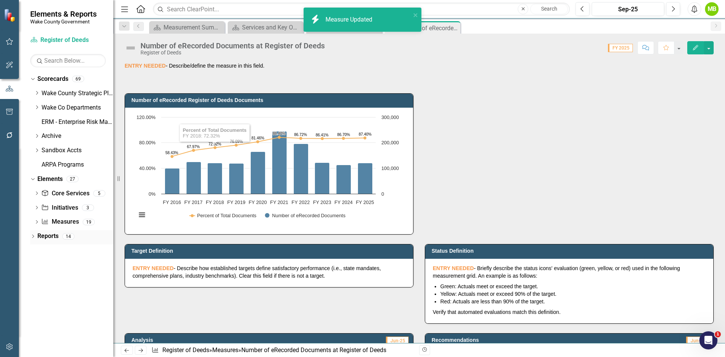
click at [53, 238] on link "Reports" at bounding box center [47, 236] width 21 height 9
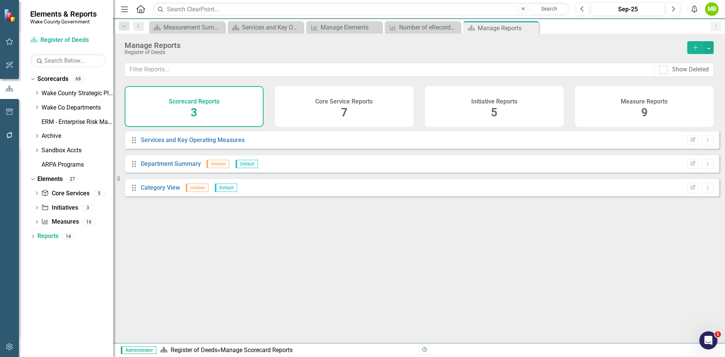
click at [609, 108] on div "Measure Reports 9" at bounding box center [644, 106] width 139 height 41
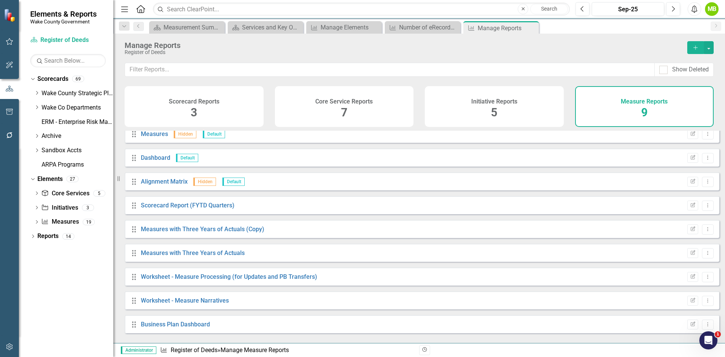
scroll to position [8, 0]
click at [243, 279] on link "Worksheet - Measure Processing (for Updates and PB Transfers)" at bounding box center [229, 275] width 176 height 7
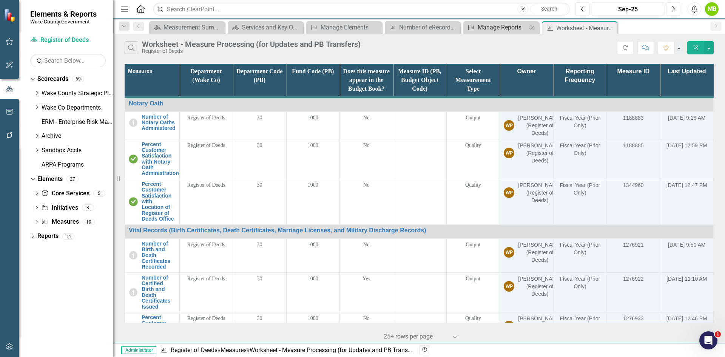
click at [506, 31] on div "Manage Reports" at bounding box center [503, 27] width 50 height 9
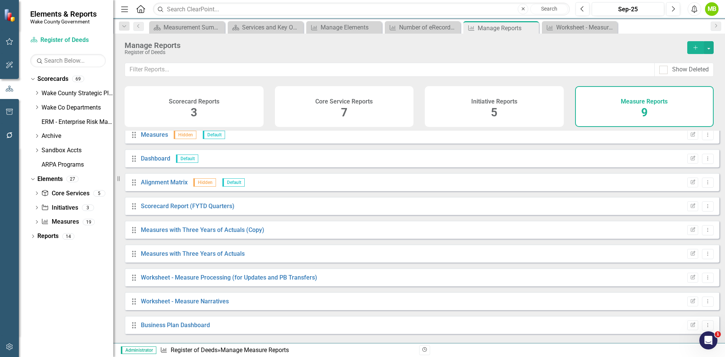
scroll to position [8, 0]
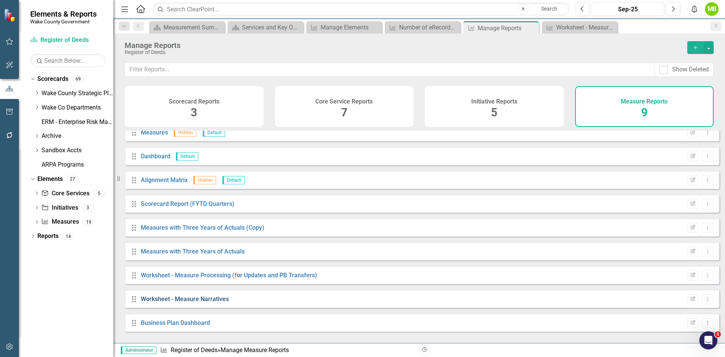
click at [210, 302] on link "Worksheet - Measure Narratives" at bounding box center [185, 298] width 88 height 7
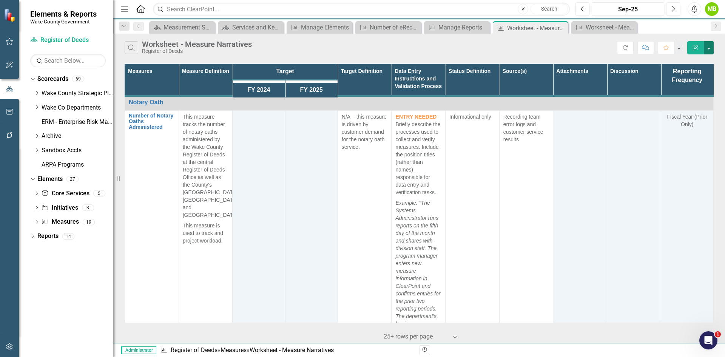
click at [713, 46] on button "button" at bounding box center [709, 47] width 10 height 13
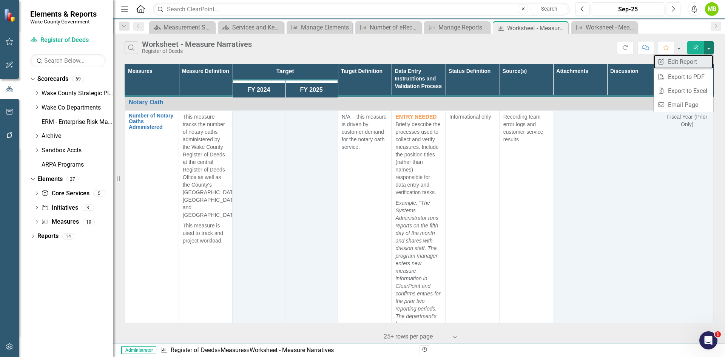
click at [686, 60] on link "Edit Report Edit Report" at bounding box center [684, 62] width 60 height 14
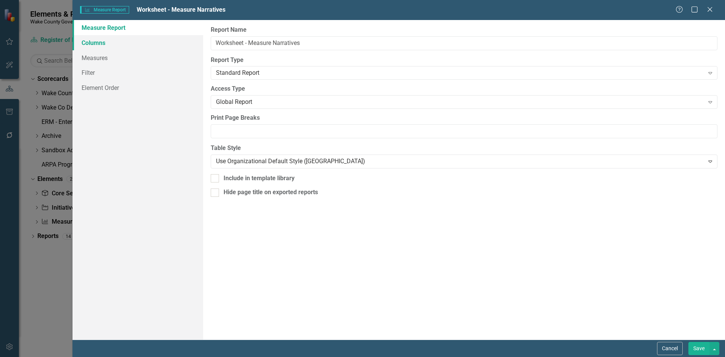
click at [98, 45] on link "Columns" at bounding box center [138, 42] width 131 height 15
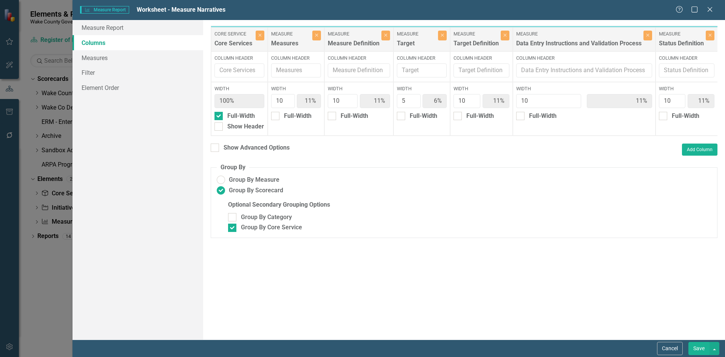
scroll to position [0, 298]
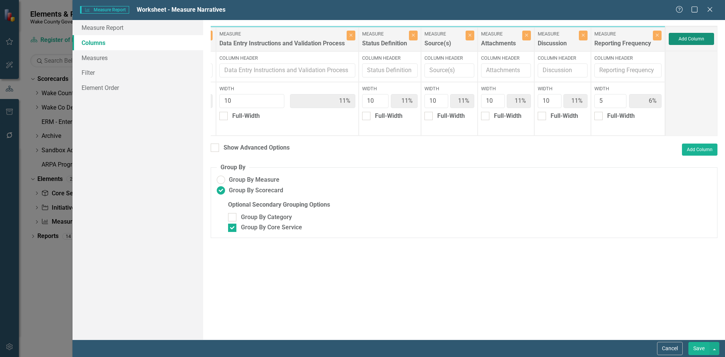
click at [687, 39] on button "Add Column" at bounding box center [691, 39] width 45 height 12
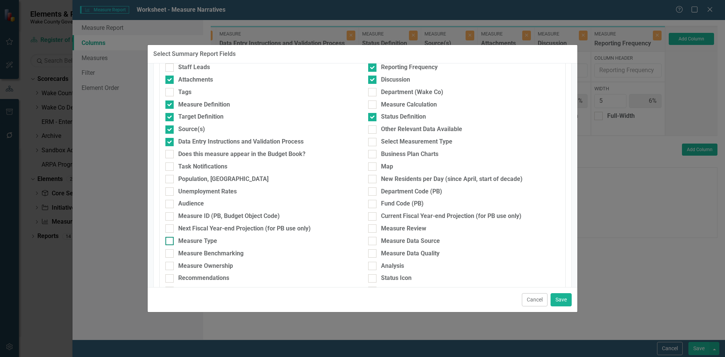
scroll to position [113, 0]
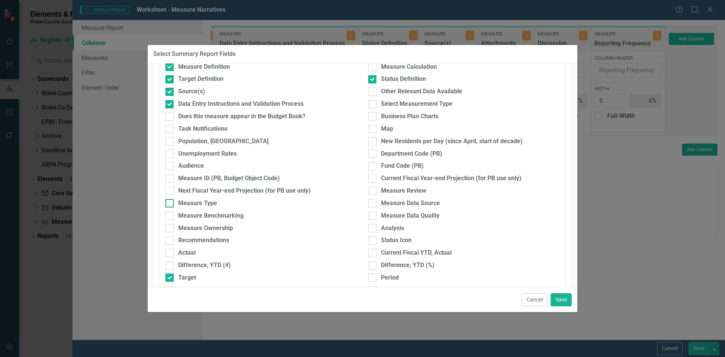
click at [221, 204] on div "Measure Type" at bounding box center [261, 203] width 192 height 9
click at [170, 204] on input "Measure Type" at bounding box center [167, 201] width 5 height 5
checkbox input "true"
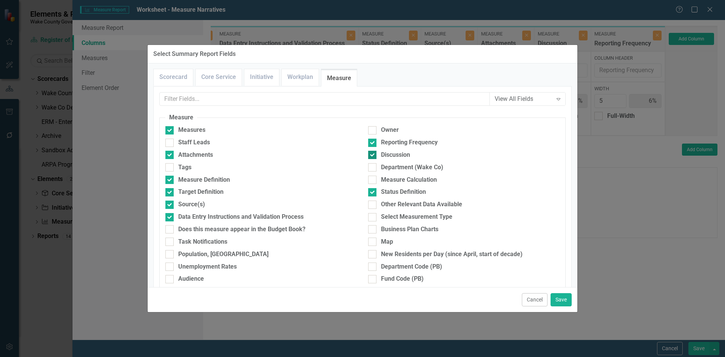
scroll to position [0, 0]
click at [372, 180] on div at bounding box center [372, 180] width 8 height 8
click at [372, 180] on input "Measure Calculation" at bounding box center [370, 178] width 5 height 5
checkbox input "true"
click at [368, 205] on input "Other Relevant Data Available" at bounding box center [370, 203] width 5 height 5
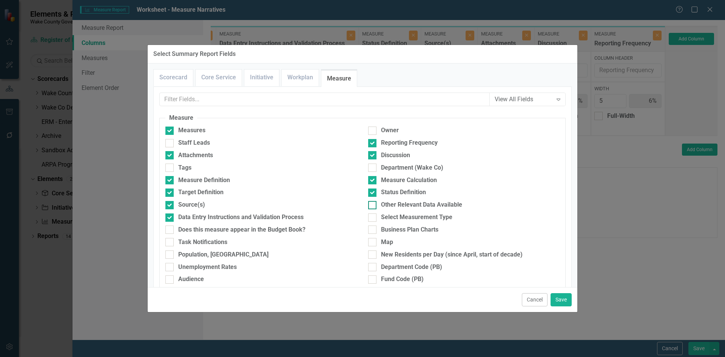
checkbox input "true"
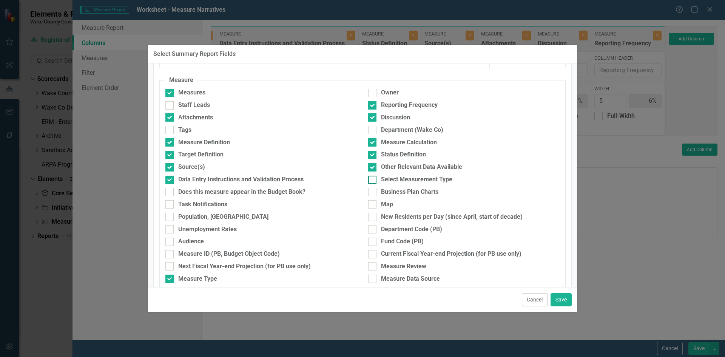
click at [374, 178] on div "Select Measurement Type" at bounding box center [464, 179] width 192 height 9
click at [373, 178] on input "Select Measurement Type" at bounding box center [370, 178] width 5 height 5
checkbox input "true"
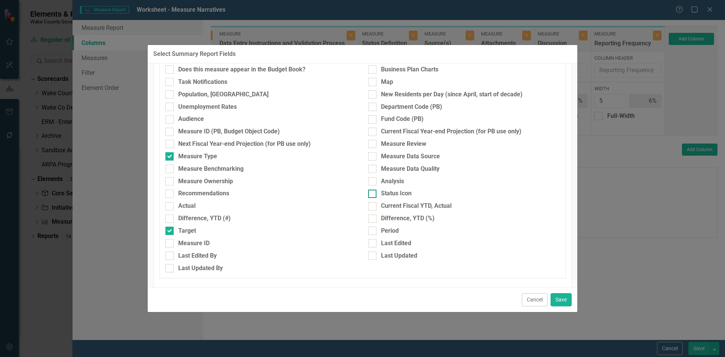
scroll to position [189, 0]
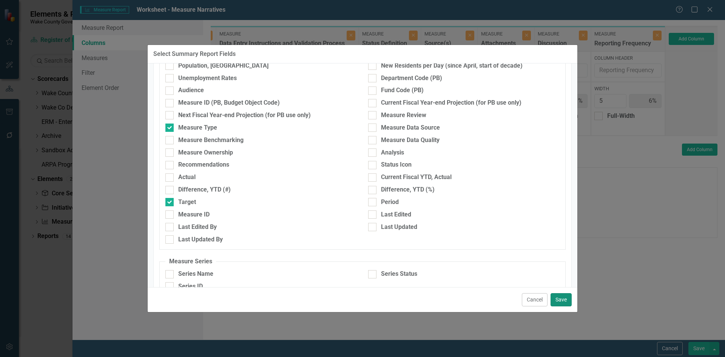
click at [565, 301] on button "Save" at bounding box center [561, 299] width 21 height 13
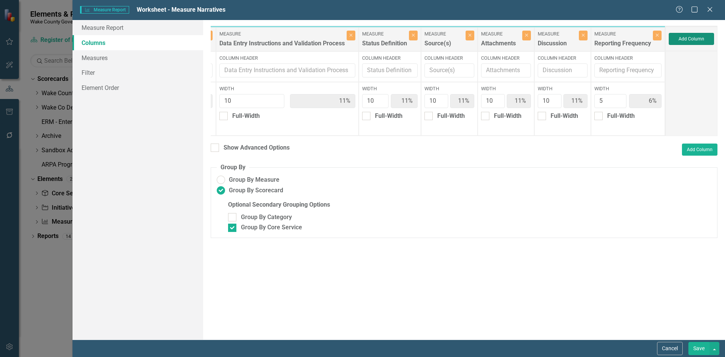
type input "5%"
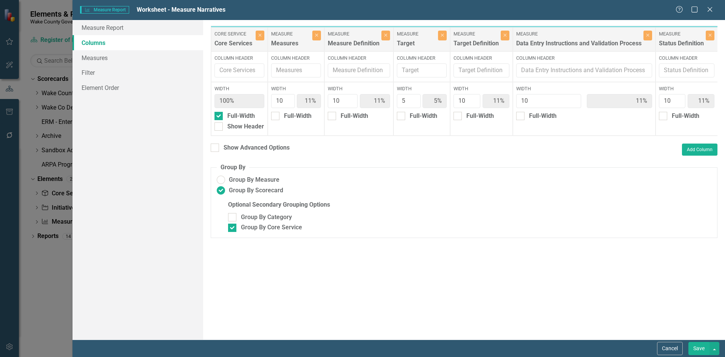
click at [696, 350] on button "Save" at bounding box center [699, 348] width 21 height 13
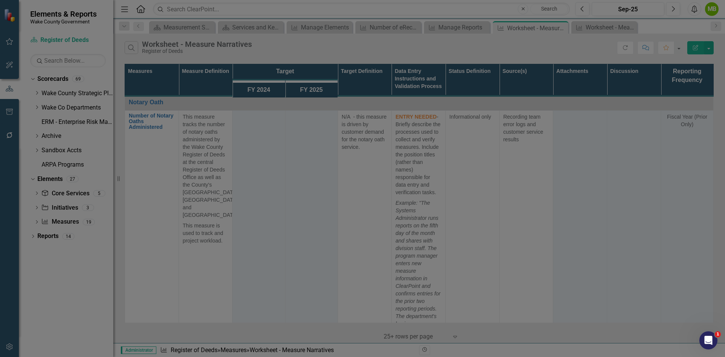
radio input "false"
checkbox input "false"
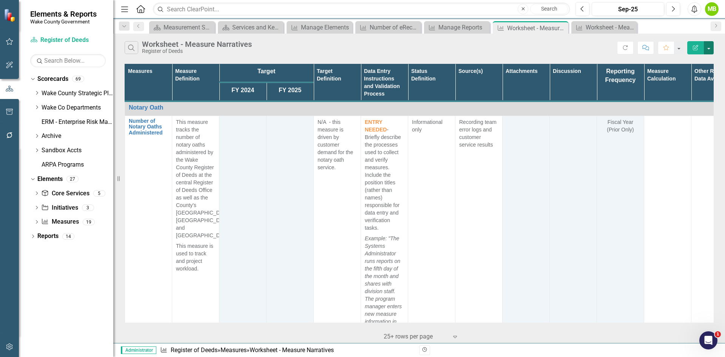
click at [711, 43] on button "button" at bounding box center [709, 47] width 10 height 13
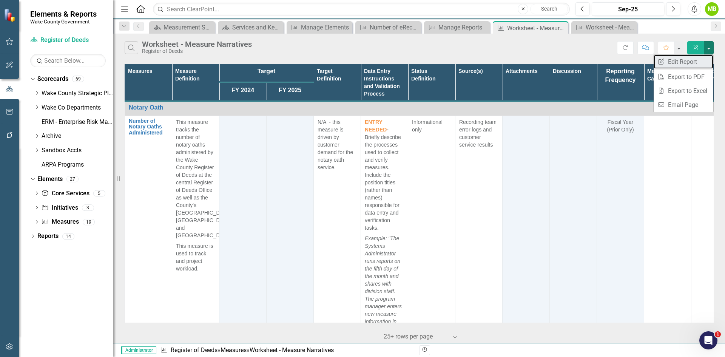
click at [680, 59] on link "Edit Report Edit Report" at bounding box center [684, 62] width 60 height 14
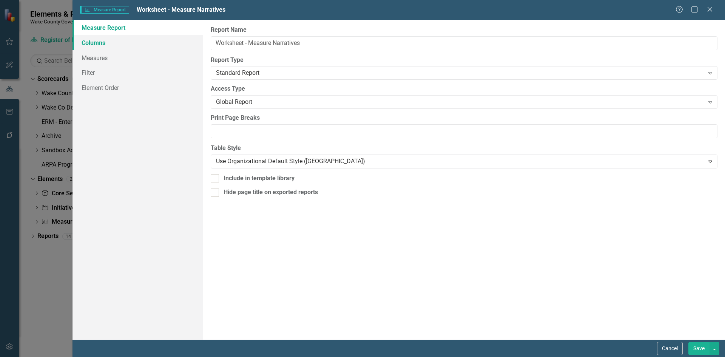
click at [116, 48] on link "Columns" at bounding box center [138, 42] width 131 height 15
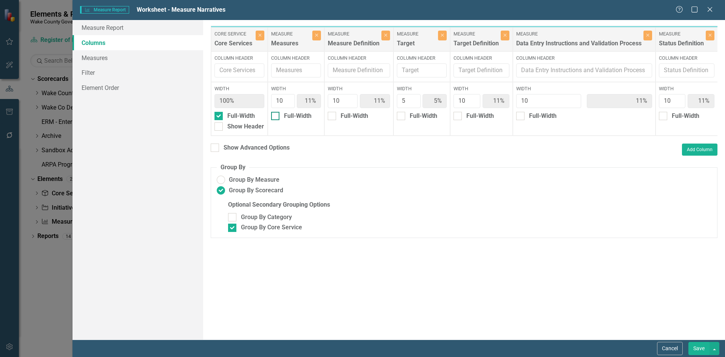
click at [275, 114] on input "Full-Width" at bounding box center [273, 114] width 5 height 5
checkbox input "true"
type input "100%"
type input "12%"
type input "6%"
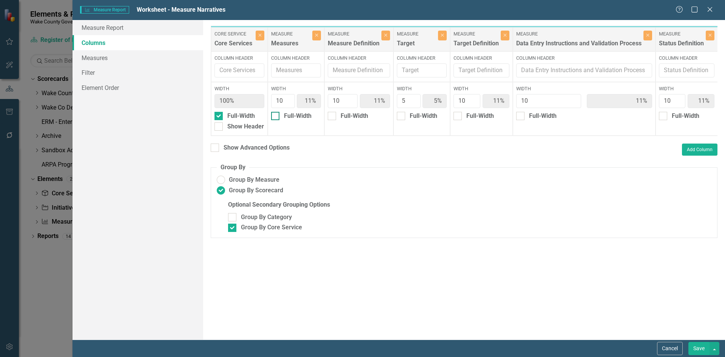
type input "12%"
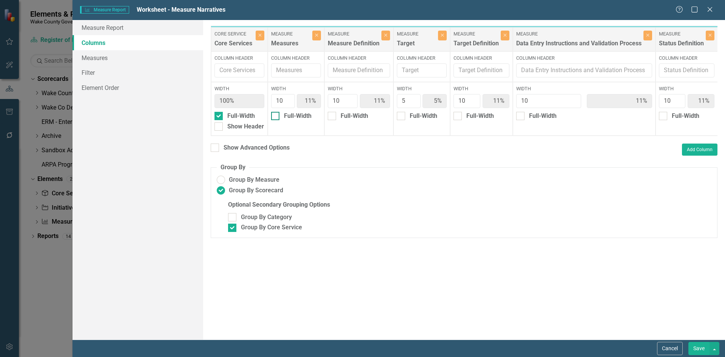
type input "12%"
type input "6%"
click at [698, 352] on button "Save" at bounding box center [699, 348] width 21 height 13
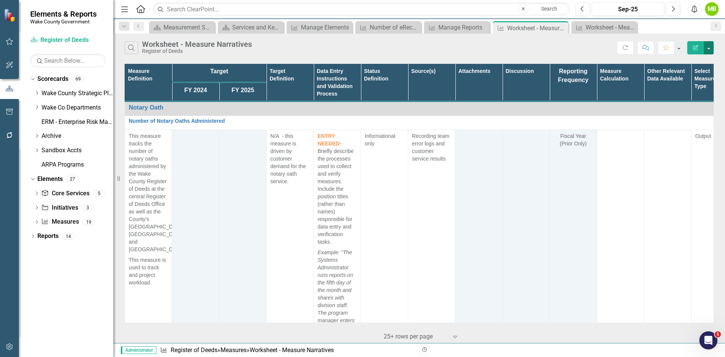
click at [710, 50] on button "button" at bounding box center [709, 47] width 10 height 13
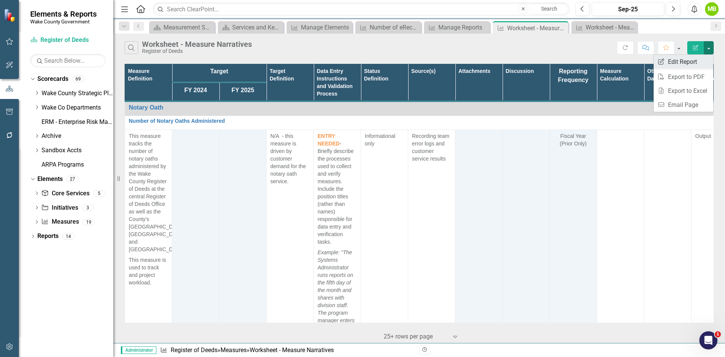
click at [695, 64] on link "Edit Report Edit Report" at bounding box center [684, 62] width 60 height 14
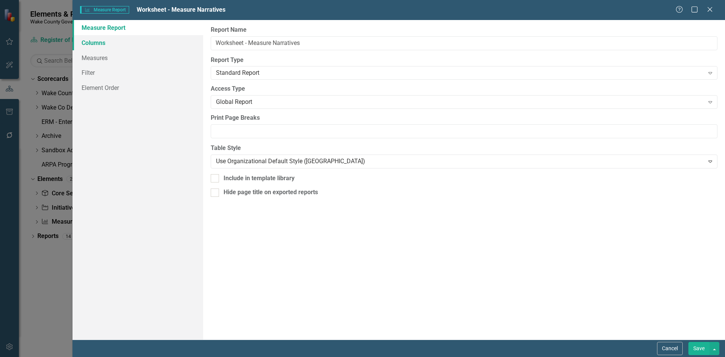
click at [131, 46] on link "Columns" at bounding box center [138, 42] width 131 height 15
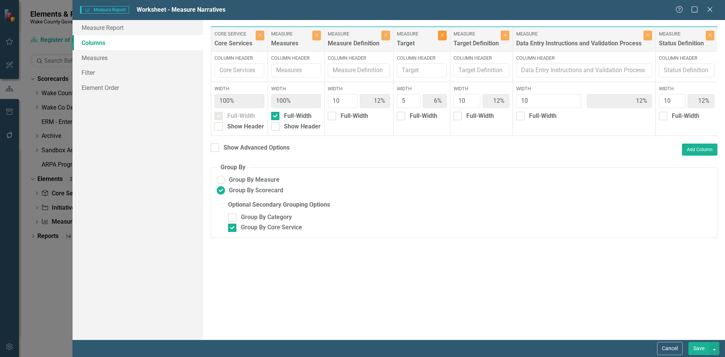
click at [443, 38] on button "Close" at bounding box center [442, 36] width 9 height 10
type input "13%"
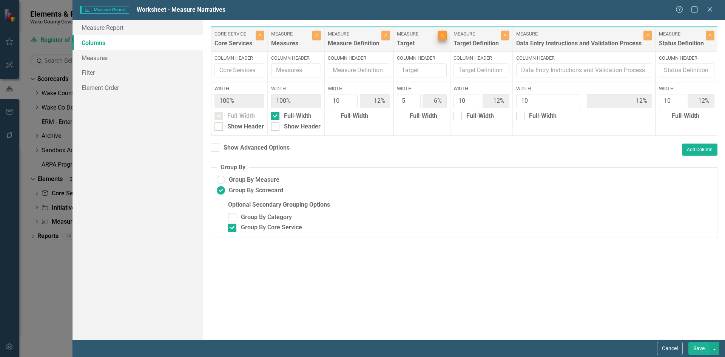
type input "13%"
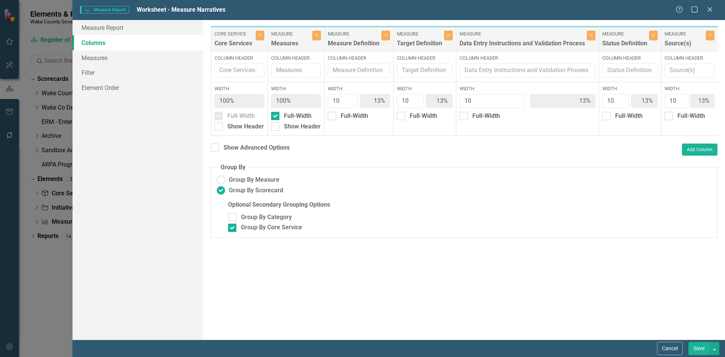
click at [700, 348] on button "Save" at bounding box center [699, 348] width 21 height 13
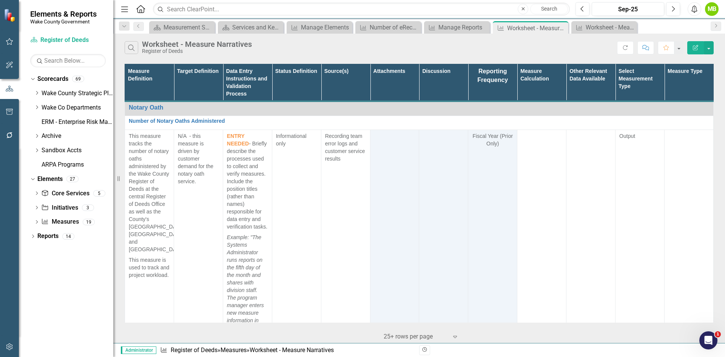
click at [715, 47] on div "Search Worksheet - Measure Narratives Register of Deeds Refresh Comment Favorit…" at bounding box center [419, 46] width 612 height 25
click at [713, 51] on button "button" at bounding box center [709, 47] width 10 height 13
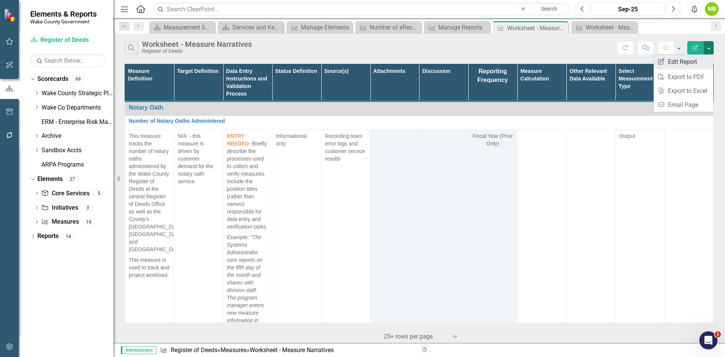
click at [698, 62] on link "Edit Report Edit Report" at bounding box center [684, 62] width 60 height 14
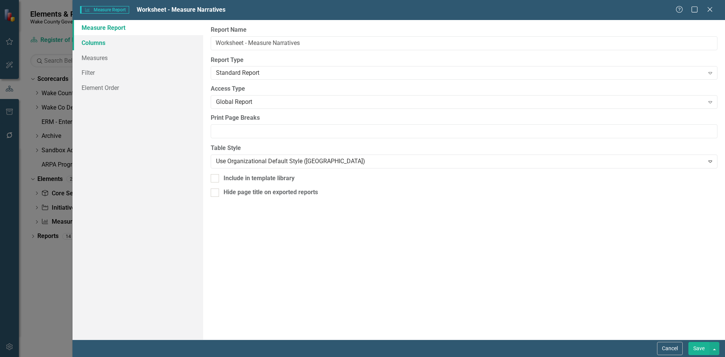
click at [114, 41] on link "Columns" at bounding box center [138, 42] width 131 height 15
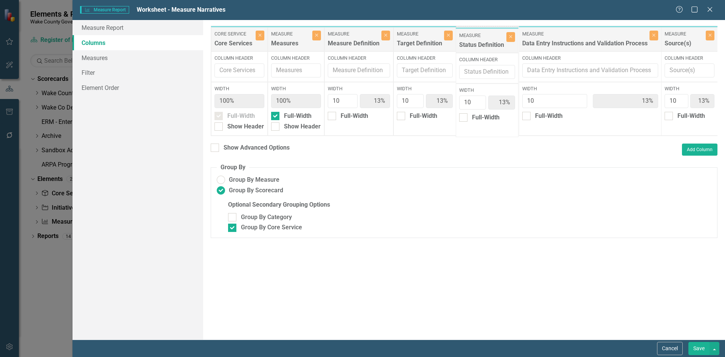
drag, startPoint x: 629, startPoint y: 41, endPoint x: 489, endPoint y: 43, distance: 139.8
click at [489, 43] on div "Core Service Core Services Close Column Header Width 100% Full-Width Show Heade…" at bounding box center [717, 81] width 1013 height 110
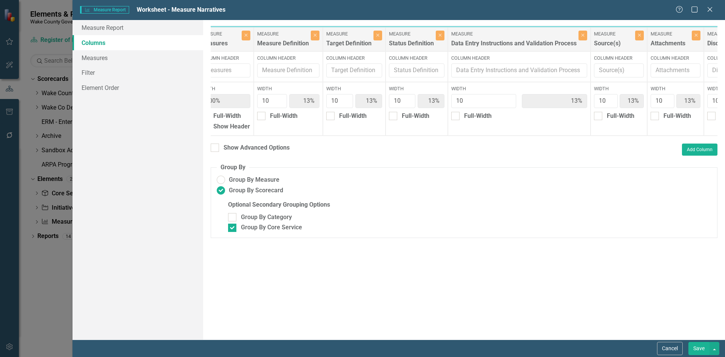
scroll to position [0, 82]
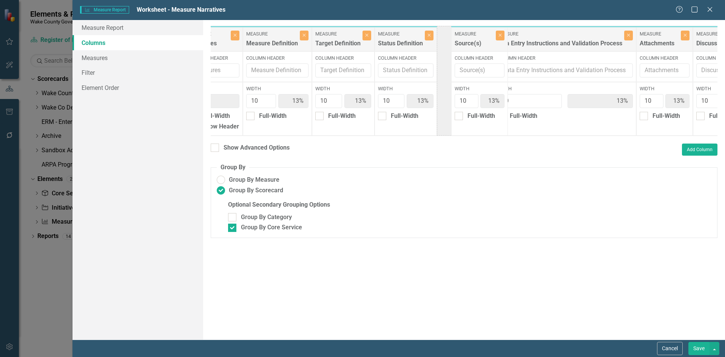
drag, startPoint x: 596, startPoint y: 40, endPoint x: 466, endPoint y: 39, distance: 129.6
click at [466, 39] on div "Core Service Core Services Close Column Header Width 100% Full-Width Show Heade…" at bounding box center [635, 81] width 1013 height 110
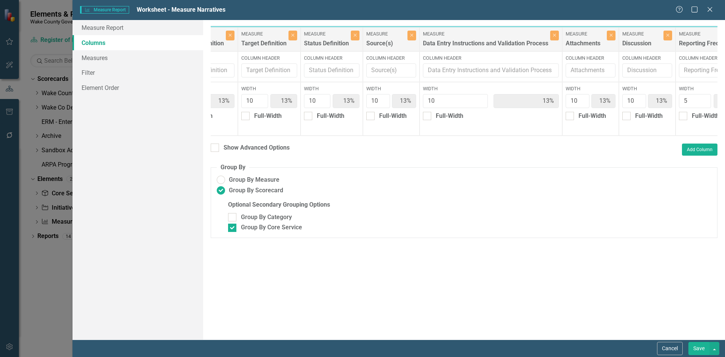
scroll to position [0, 222]
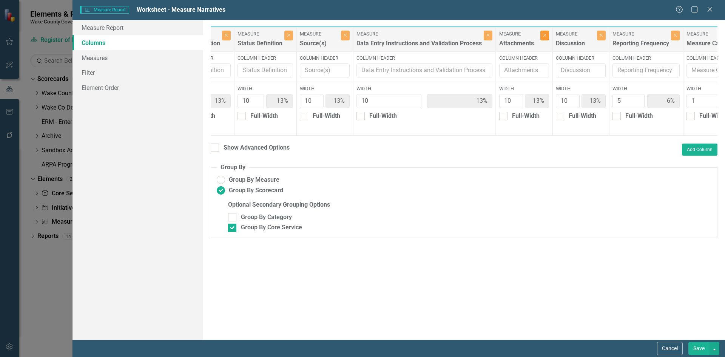
click at [545, 39] on button "Close" at bounding box center [545, 36] width 9 height 10
type input "14%"
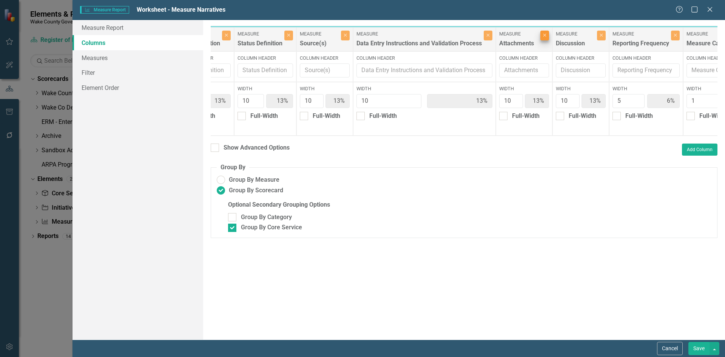
type input "14%"
type input "7%"
type input "14%"
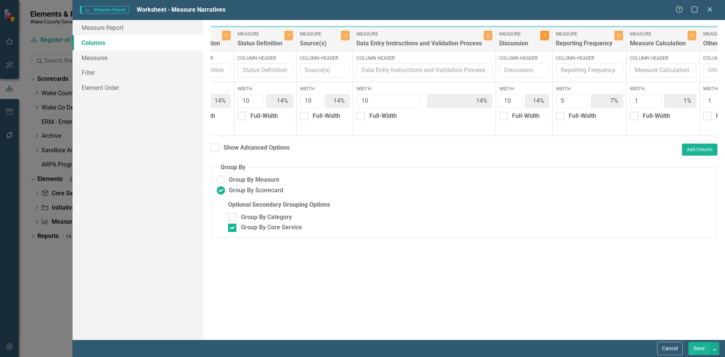
click at [545, 37] on icon "Close" at bounding box center [544, 35] width 3 height 5
type input "17%"
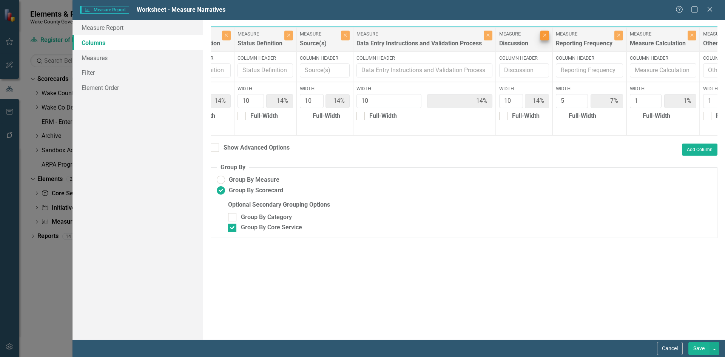
type input "8%"
type input "2%"
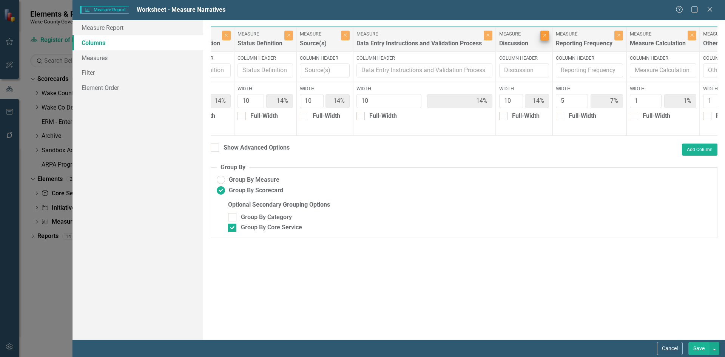
type input "17%"
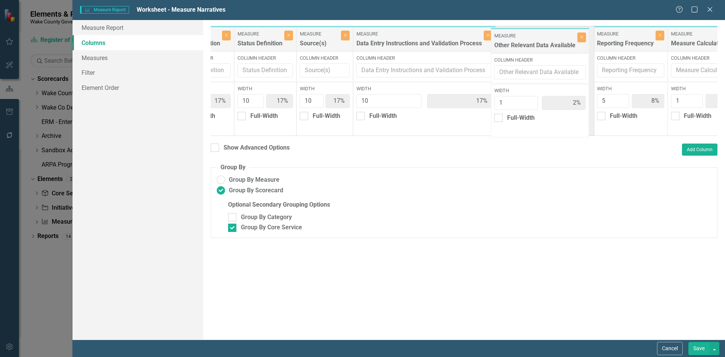
drag, startPoint x: 673, startPoint y: 43, endPoint x: 525, endPoint y: 42, distance: 148.1
click at [525, 42] on div "Core Service Core Services Close Column Header Width 100% Full-Width Show Heade…" at bounding box center [438, 81] width 899 height 110
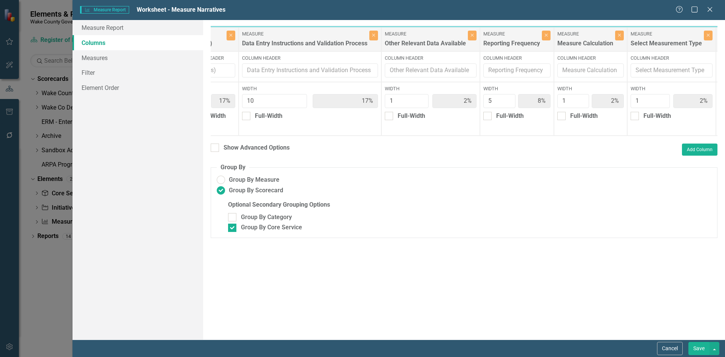
scroll to position [0, 344]
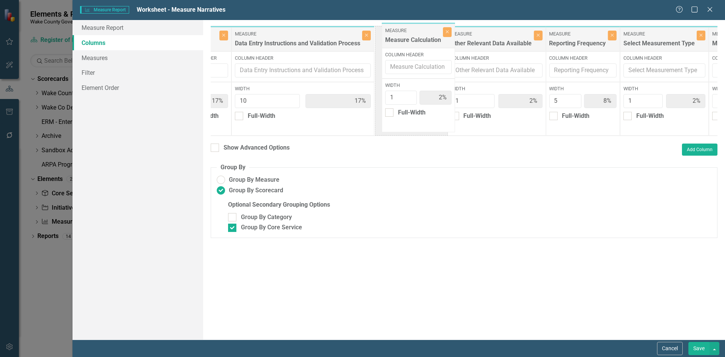
drag, startPoint x: 583, startPoint y: 46, endPoint x: 417, endPoint y: 43, distance: 165.5
click at [417, 43] on div "Core Service Core Services Close Column Header Width 100% Full-Width Show Heade…" at bounding box center [316, 81] width 899 height 110
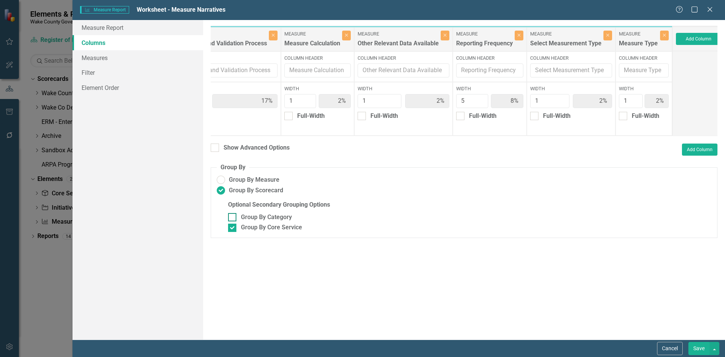
scroll to position [0, 439]
click at [699, 346] on button "Save" at bounding box center [699, 348] width 21 height 13
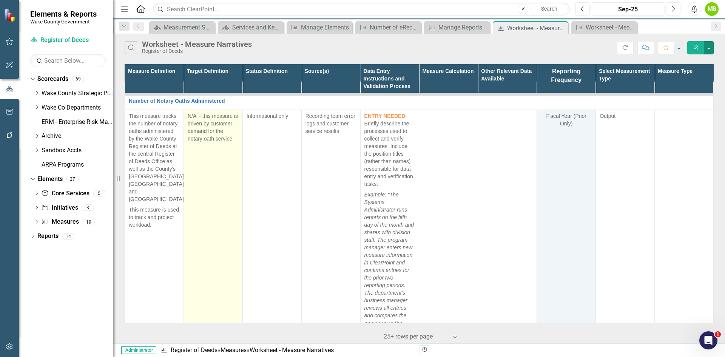
scroll to position [0, 0]
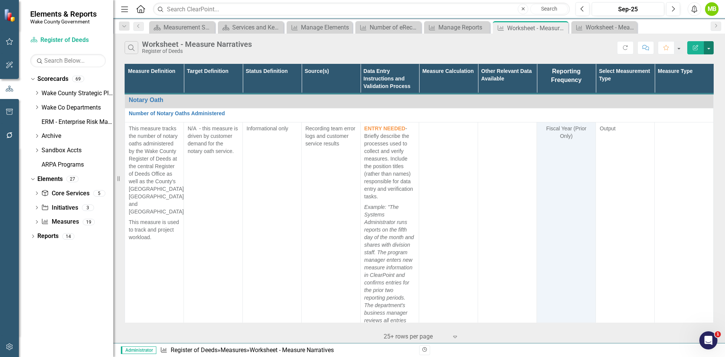
click at [710, 51] on button "button" at bounding box center [709, 47] width 10 height 13
click at [696, 56] on link "Edit Report Edit Report" at bounding box center [684, 62] width 60 height 14
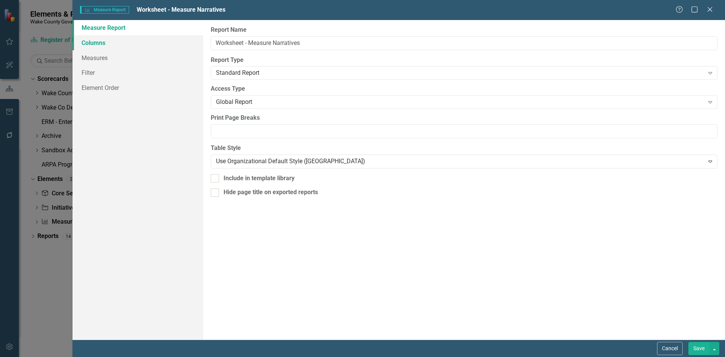
click at [118, 46] on link "Columns" at bounding box center [138, 42] width 131 height 15
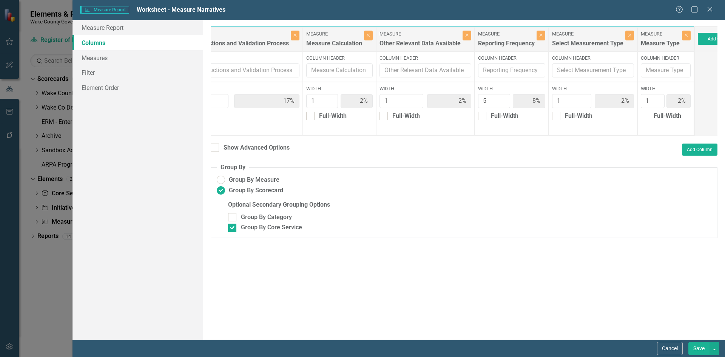
scroll to position [0, 417]
click at [683, 38] on button "Close" at bounding box center [684, 36] width 9 height 10
type input "9%"
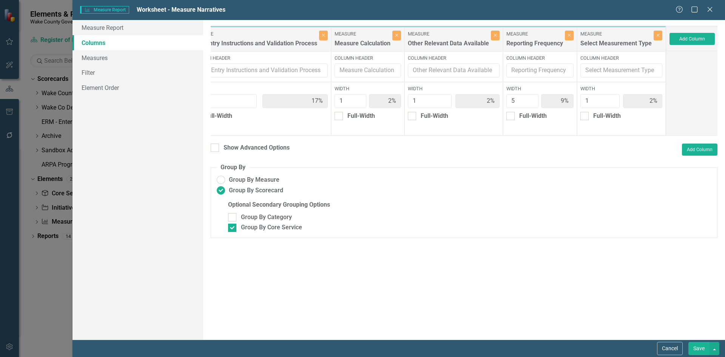
click at [697, 349] on button "Save" at bounding box center [699, 348] width 21 height 13
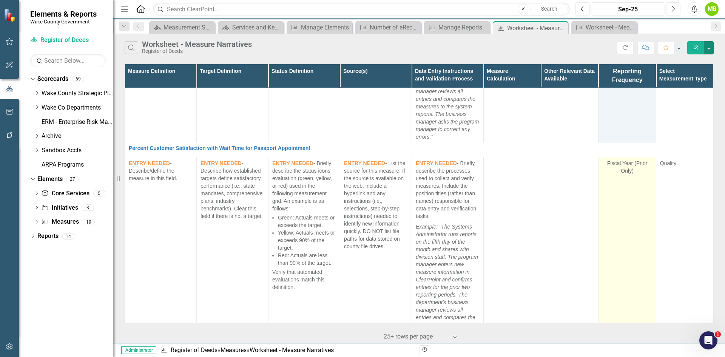
scroll to position [4422, 0]
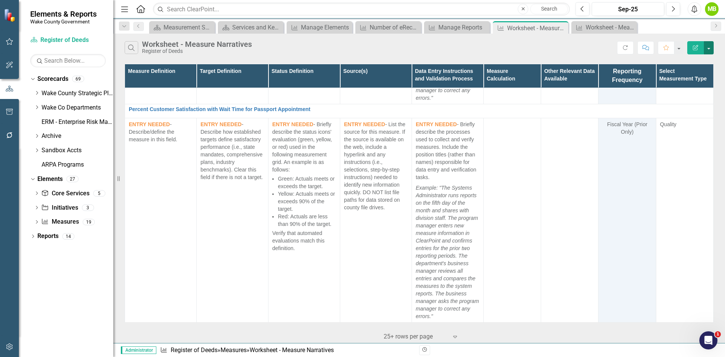
click at [707, 50] on button "button" at bounding box center [709, 47] width 10 height 13
click at [689, 61] on link "Edit Report Edit Report" at bounding box center [684, 62] width 60 height 14
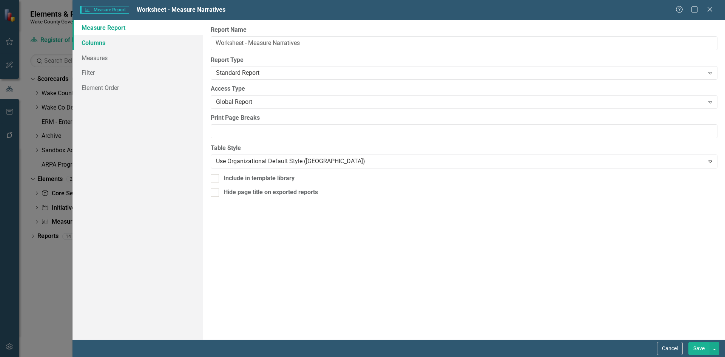
click at [138, 46] on link "Columns" at bounding box center [138, 42] width 131 height 15
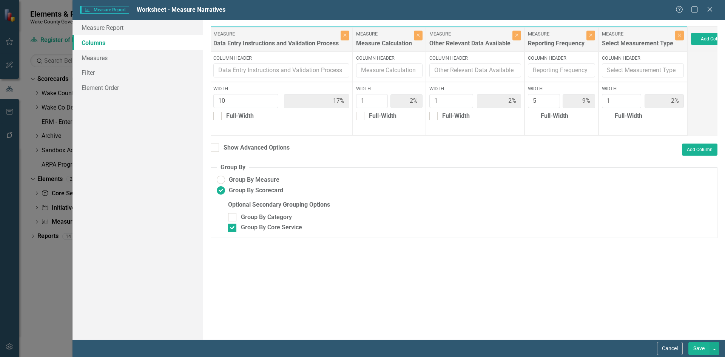
scroll to position [0, 387]
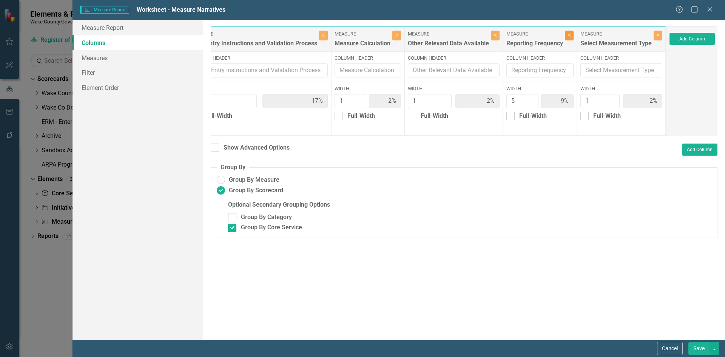
click at [568, 36] on icon "button" at bounding box center [569, 35] width 3 height 3
type input "19%"
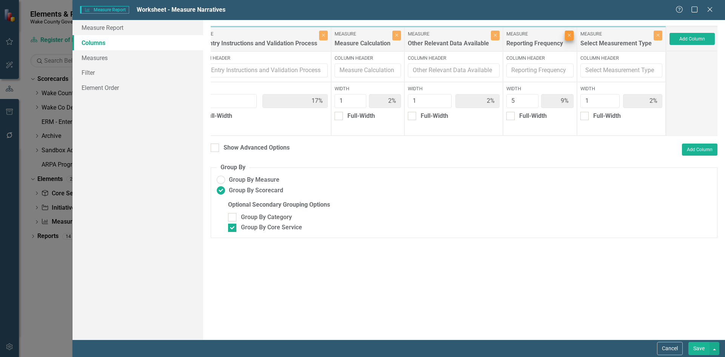
type input "19%"
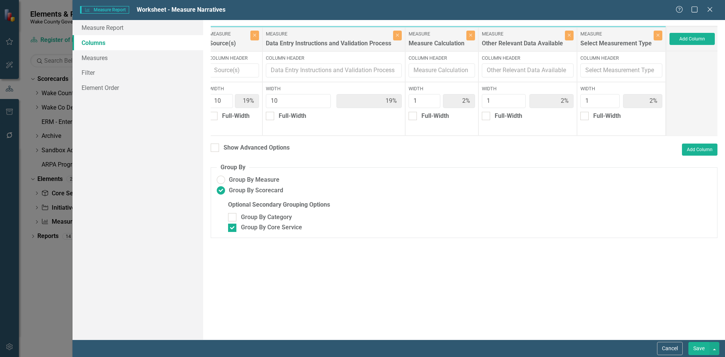
click at [701, 351] on button "Save" at bounding box center [699, 348] width 21 height 13
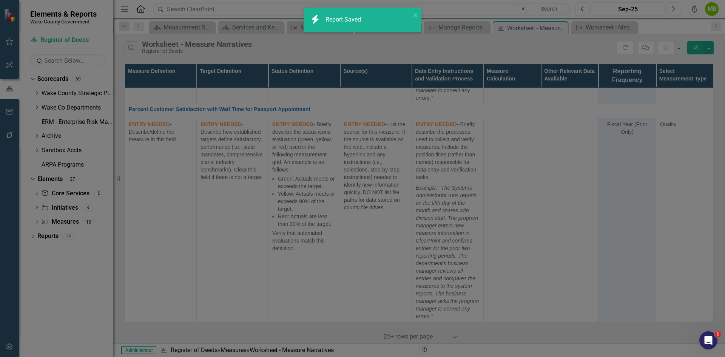
radio input "false"
checkbox input "false"
radio input "true"
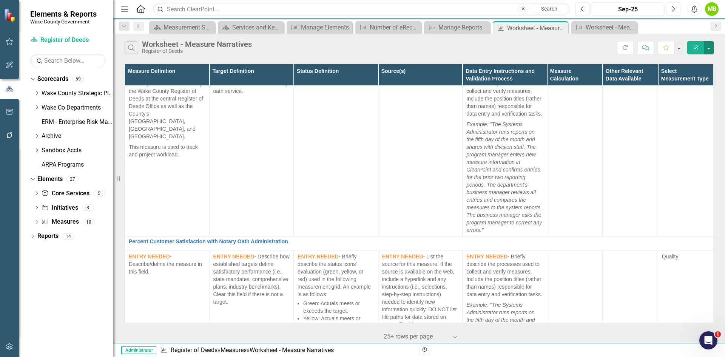
scroll to position [0, 0]
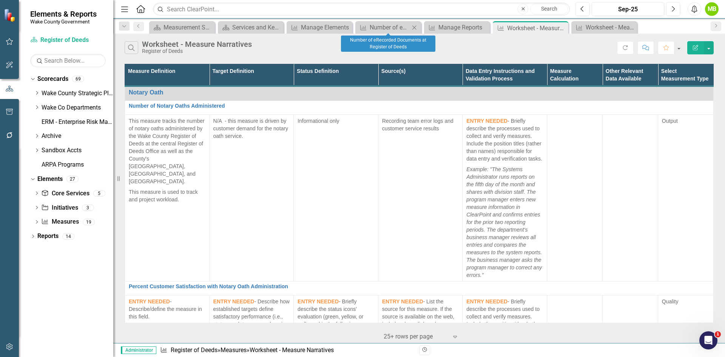
click at [390, 32] on div "Measure Number of eRecorded Documents at Register of Deeds Close" at bounding box center [389, 27] width 66 height 12
click at [390, 28] on div "Number of eRecorded Documents at Register of Deeds" at bounding box center [390, 27] width 40 height 9
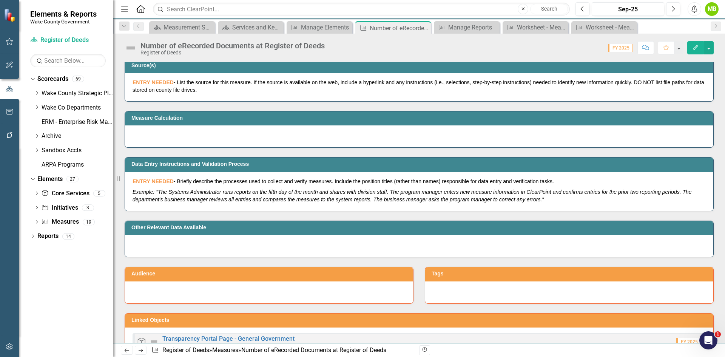
scroll to position [529, 0]
click at [608, 28] on div "Worksheet - Measure Processing (for Updates and PB Transfers)" at bounding box center [606, 27] width 40 height 9
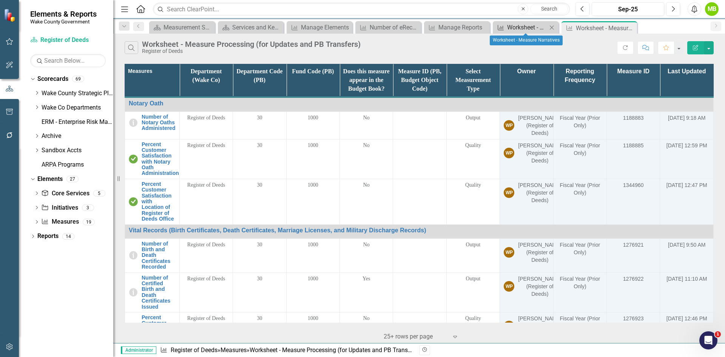
click at [514, 30] on div "Worksheet - Measure Narratives" at bounding box center [527, 27] width 40 height 9
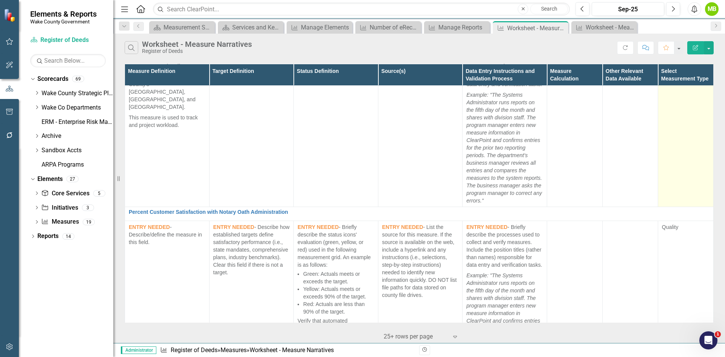
scroll to position [76, 0]
